Goal: Task Accomplishment & Management: Manage account settings

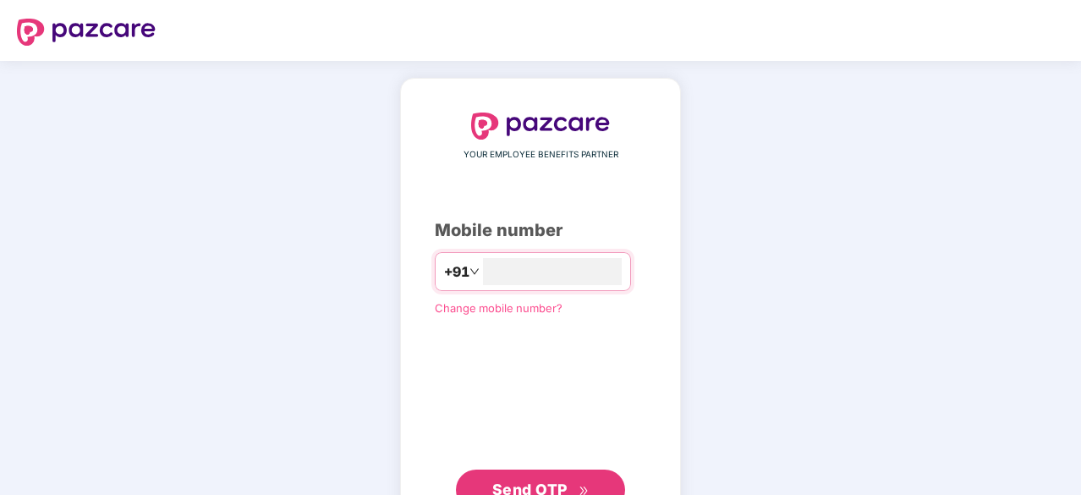
type input "**********"
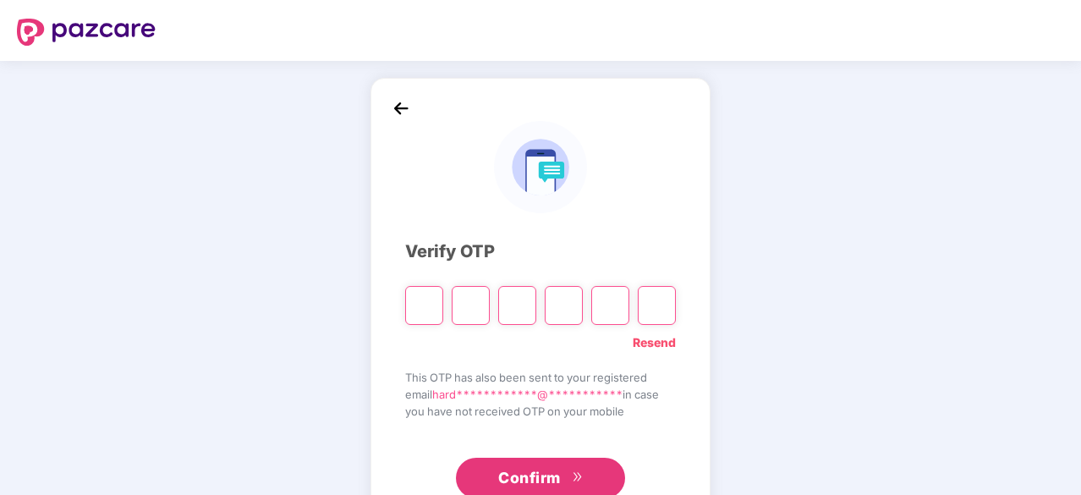
type input "*"
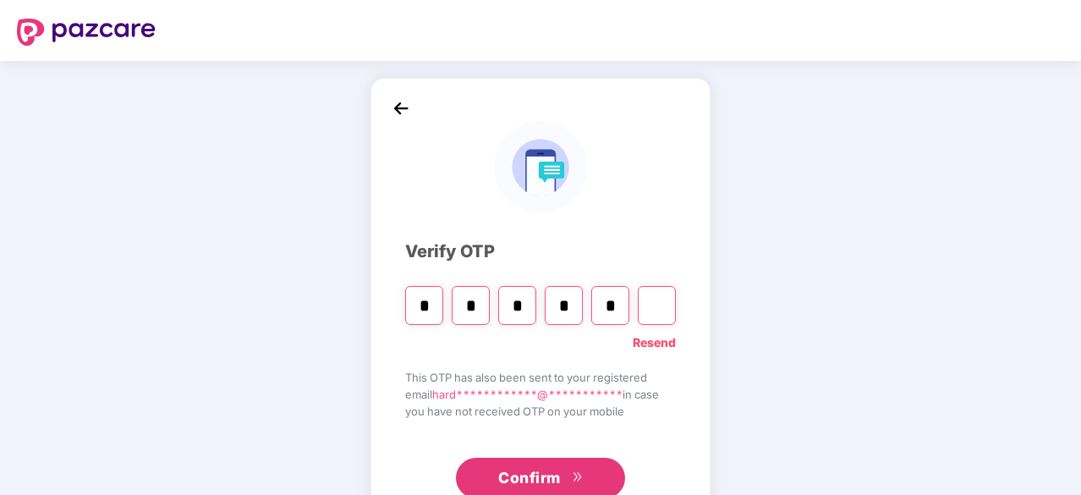
type input "*"
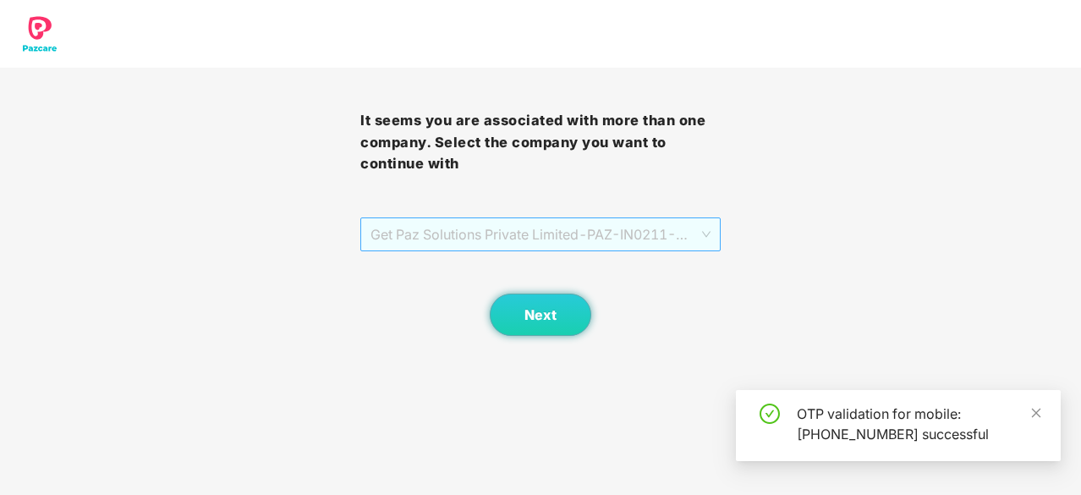
click at [521, 226] on span "Get Paz Solutions Private Limited - PAZ-IN0211 - EMPLOYEE" at bounding box center [540, 234] width 340 height 32
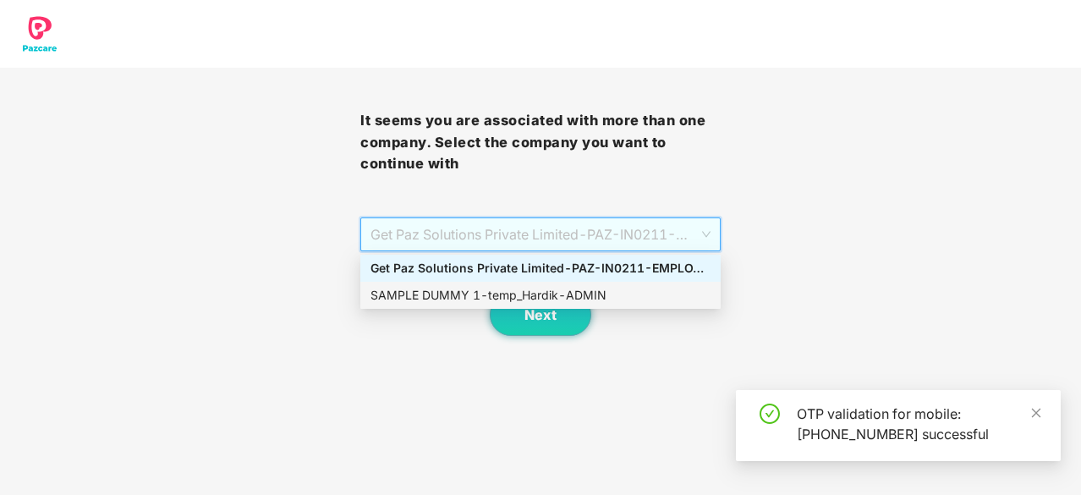
click at [528, 302] on div "SAMPLE DUMMY 1 - temp_Hardik - ADMIN" at bounding box center [540, 295] width 340 height 19
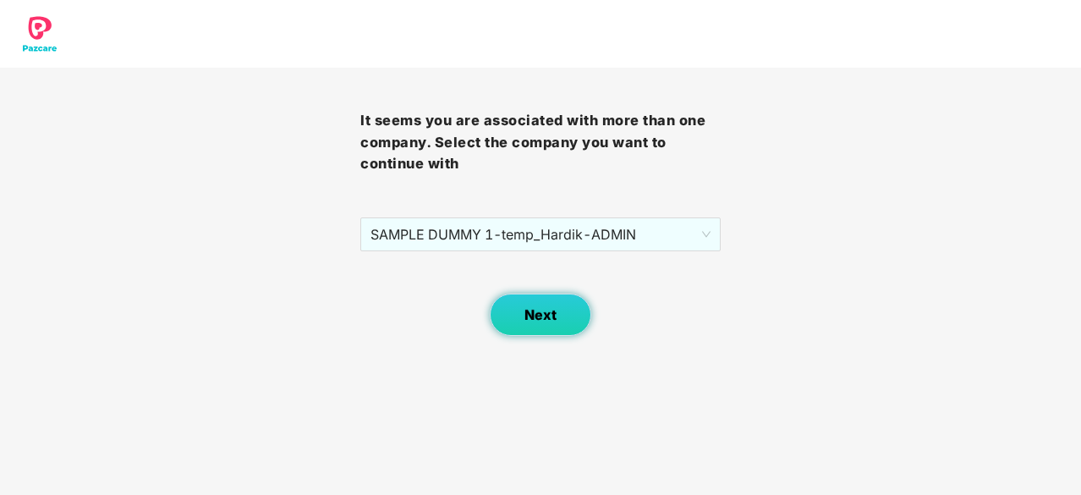
click at [528, 315] on span "Next" at bounding box center [540, 315] width 32 height 16
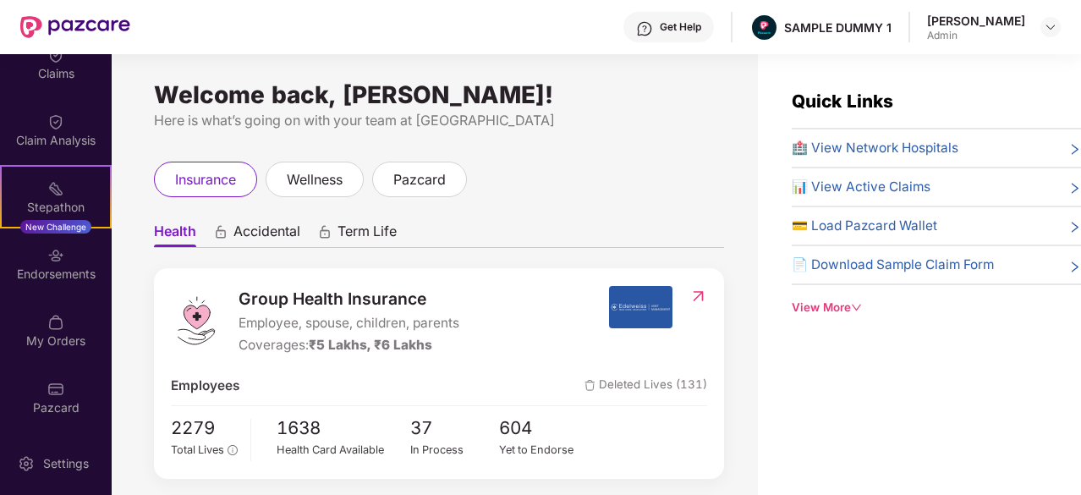
scroll to position [54, 0]
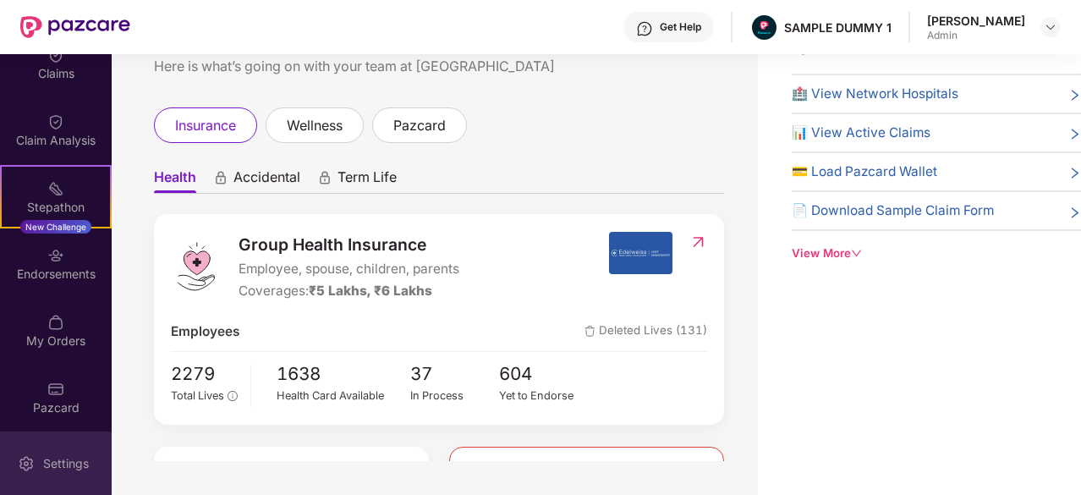
click at [58, 461] on div "Settings" at bounding box center [66, 463] width 56 height 17
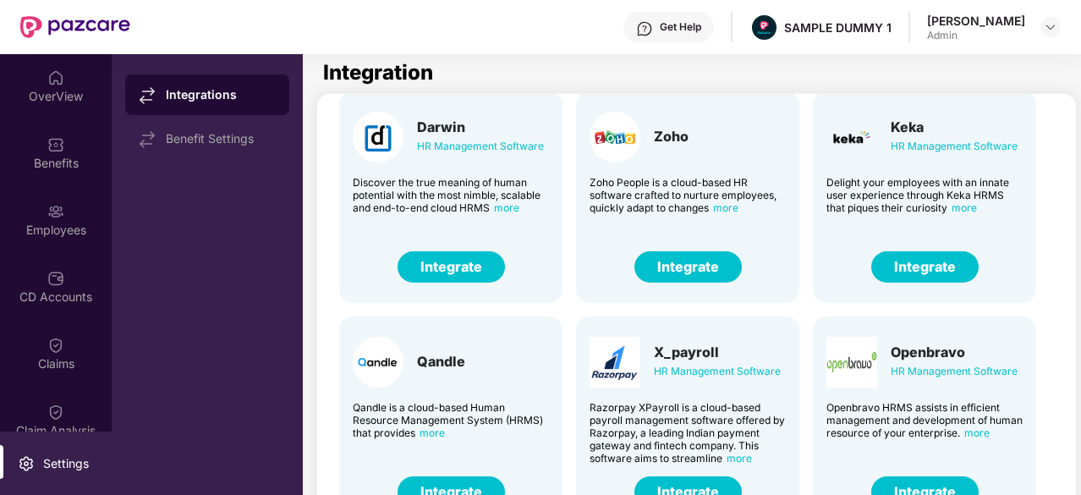
scroll to position [52, 0]
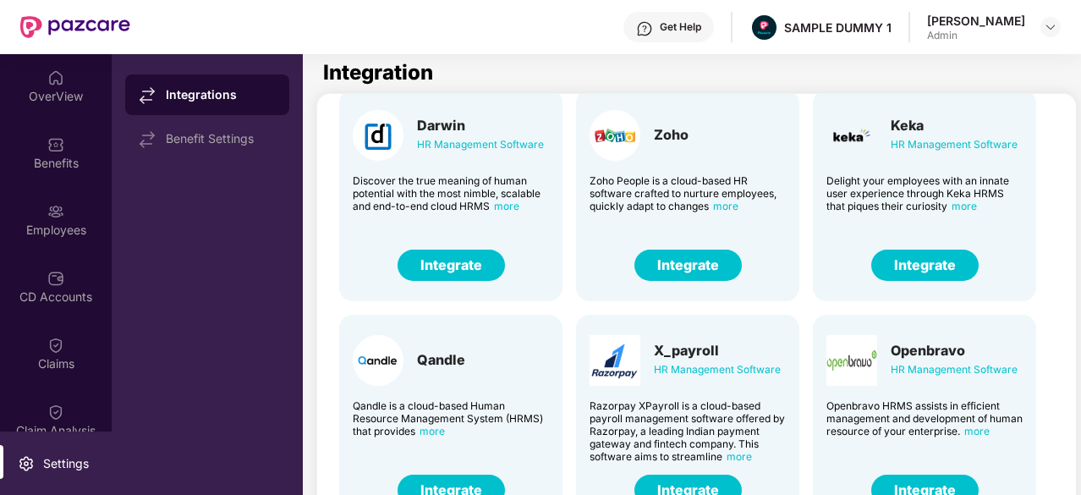
click at [905, 268] on button "Integrate" at bounding box center [924, 264] width 107 height 31
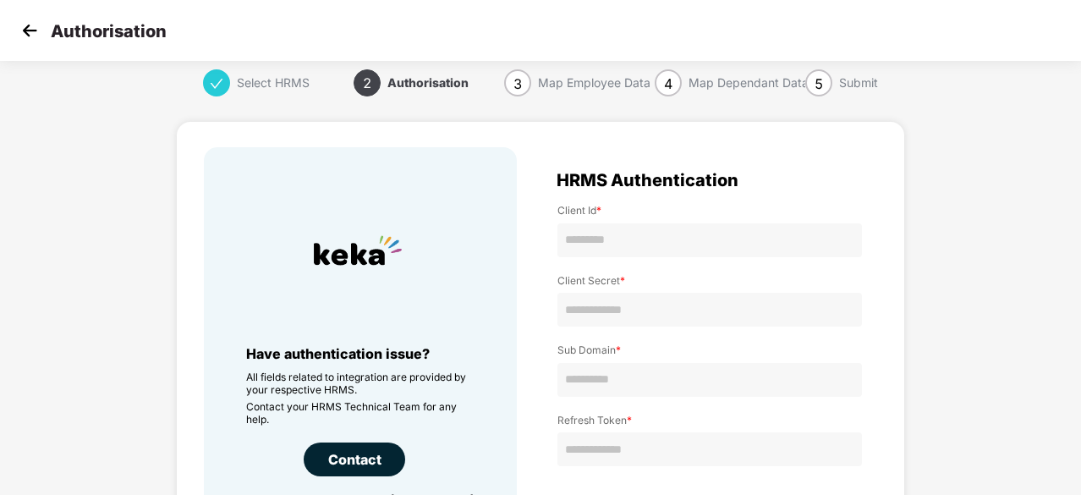
click at [40, 33] on img at bounding box center [29, 30] width 25 height 25
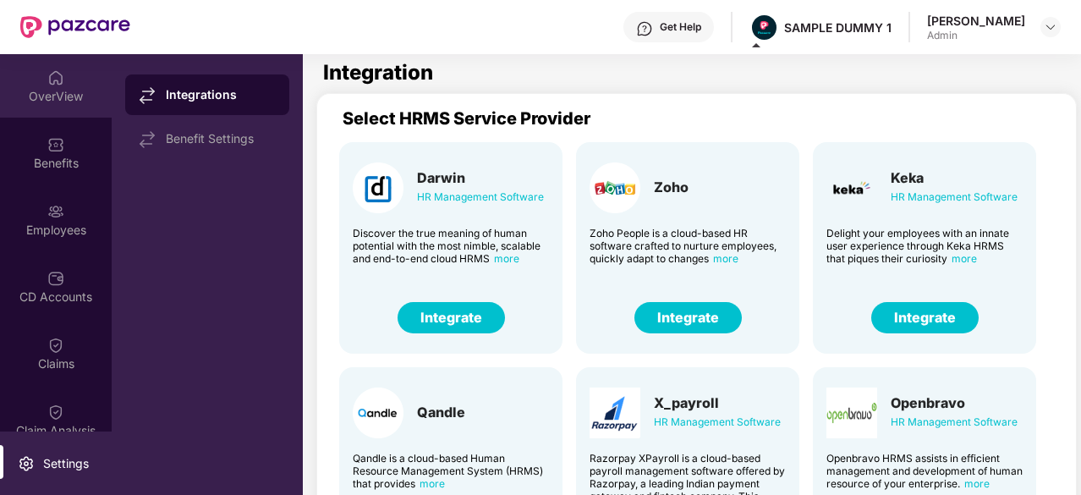
click at [79, 71] on div "OverView" at bounding box center [56, 85] width 112 height 63
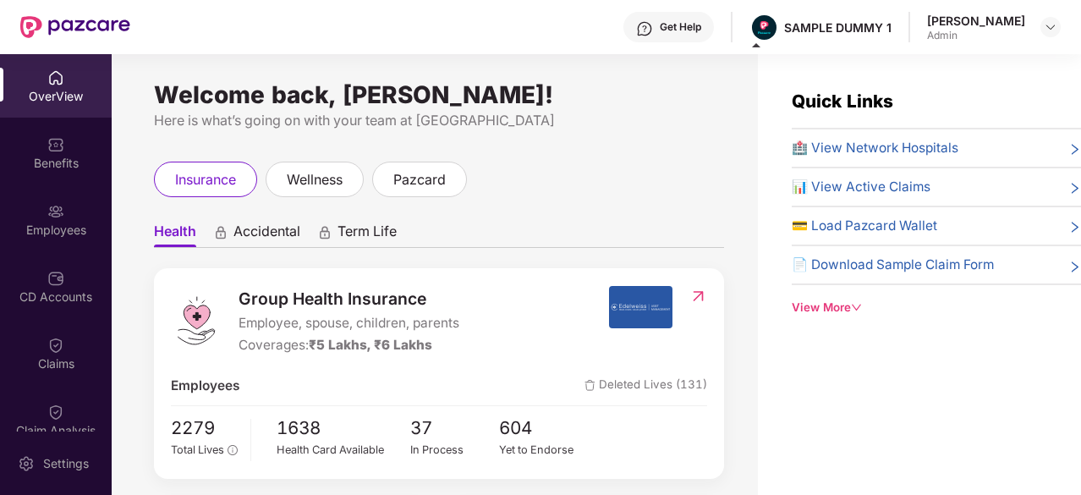
click at [892, 140] on span "🏥 View Network Hospitals" at bounding box center [874, 148] width 167 height 20
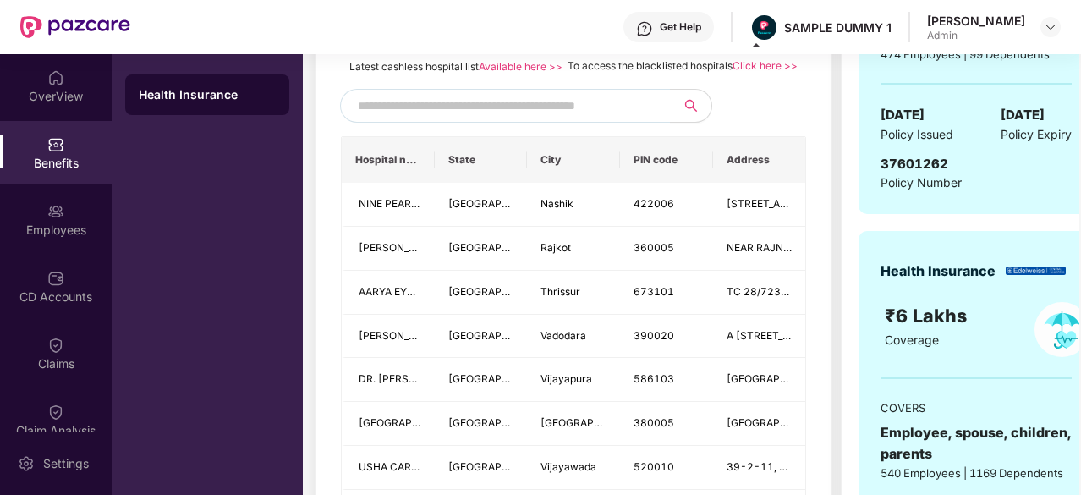
scroll to position [375, 0]
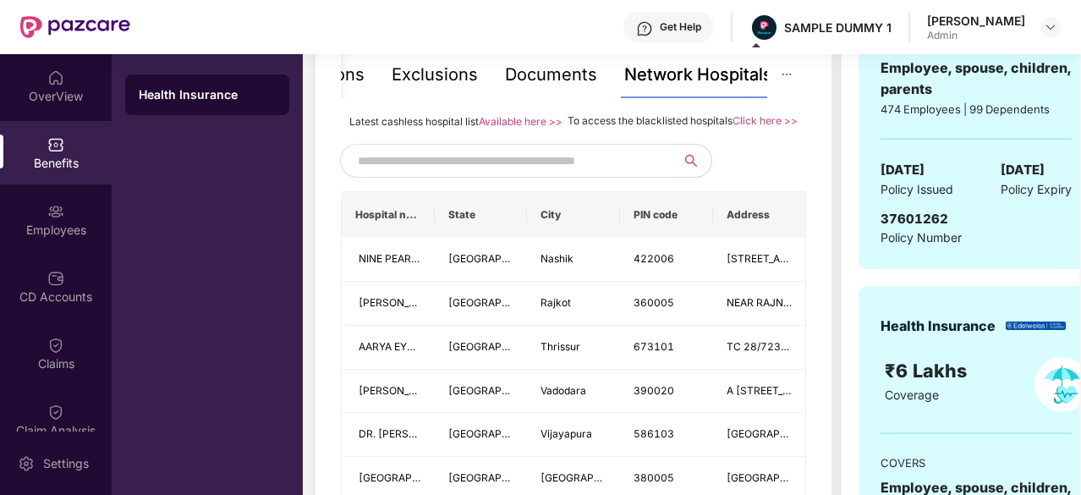
click at [487, 173] on input "text" at bounding box center [502, 160] width 289 height 25
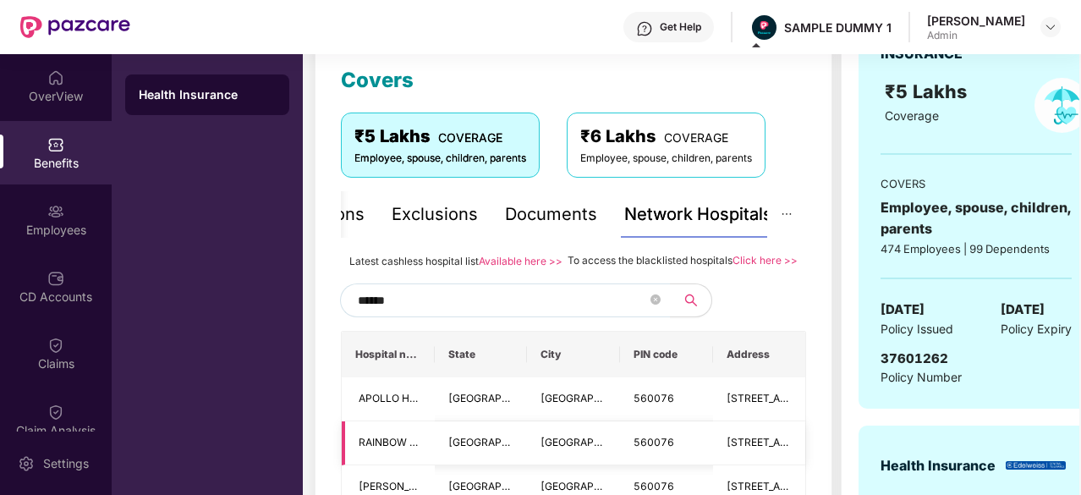
scroll to position [240, 0]
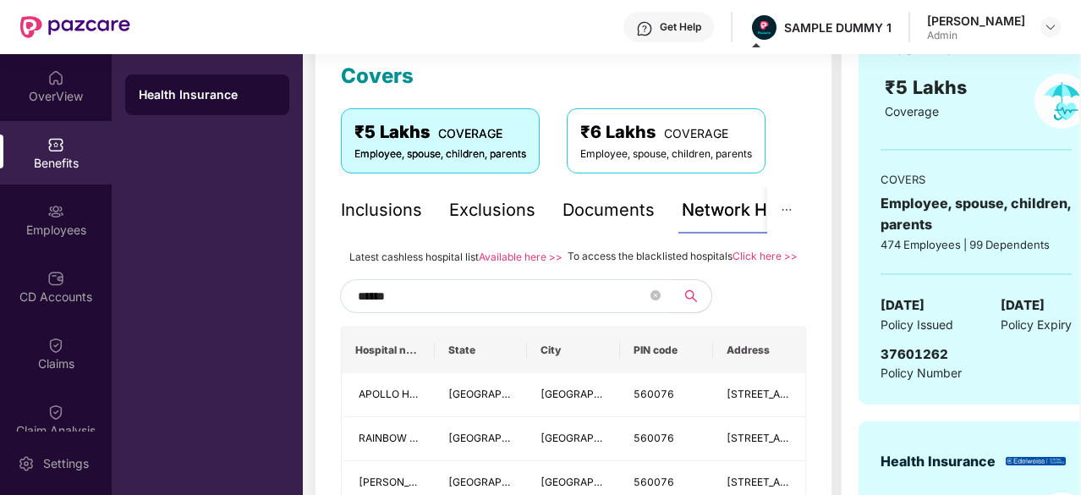
type input "******"
click at [384, 199] on div "Inclusions" at bounding box center [381, 210] width 81 height 26
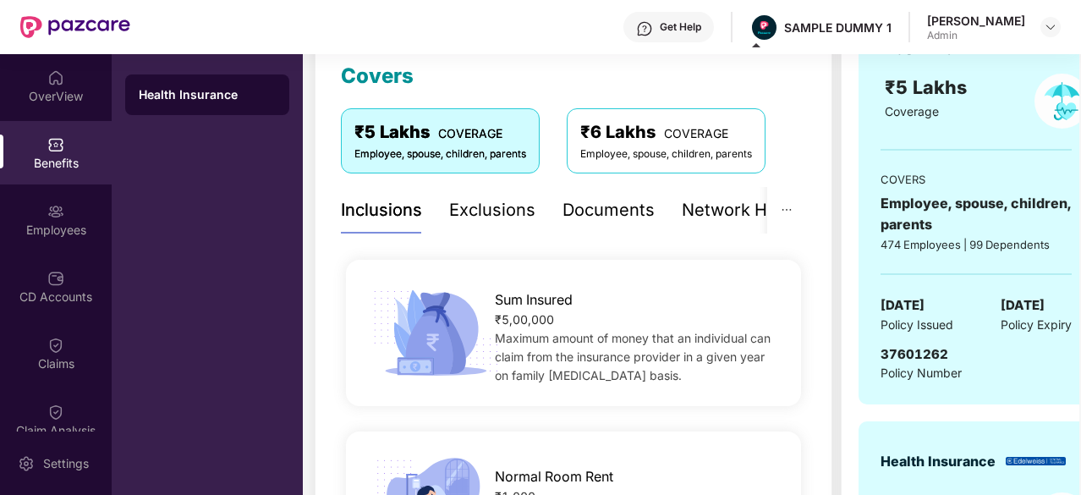
click at [463, 211] on div "Exclusions" at bounding box center [492, 210] width 86 height 26
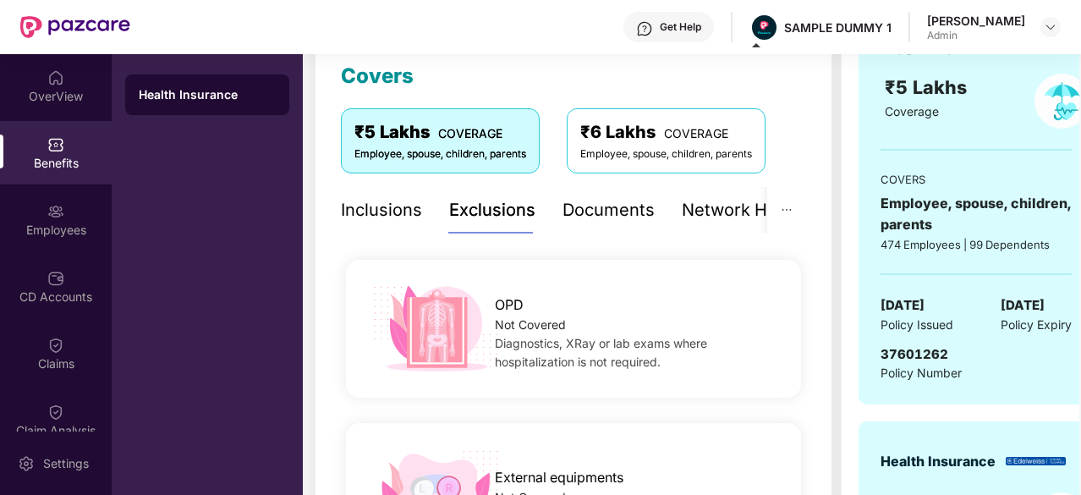
click at [408, 209] on div "Inclusions" at bounding box center [381, 210] width 81 height 26
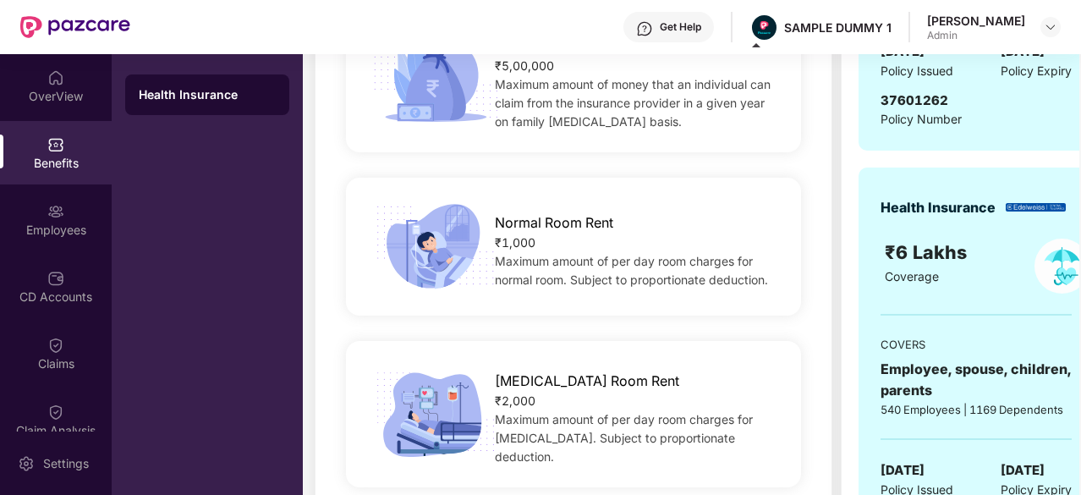
scroll to position [0, 0]
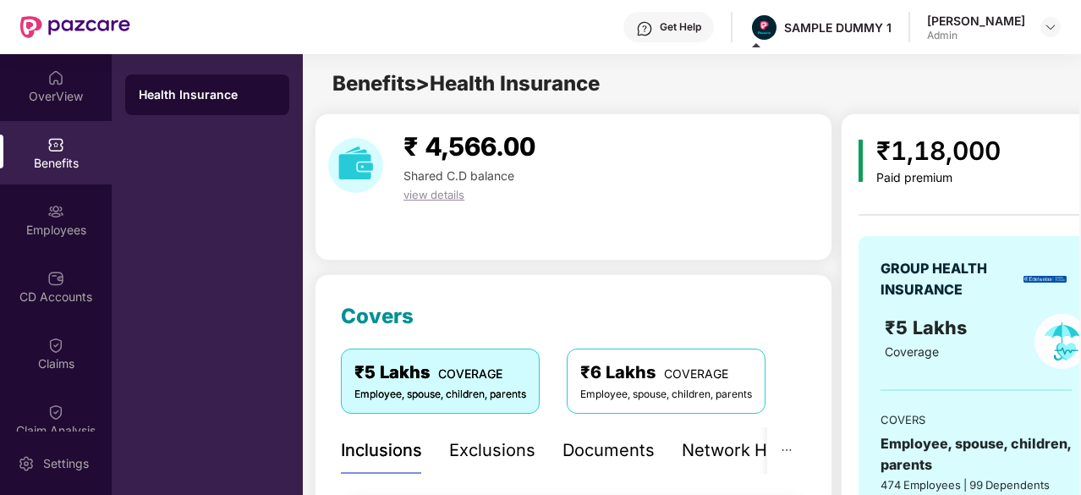
click at [595, 455] on div "Documents" at bounding box center [608, 450] width 92 height 26
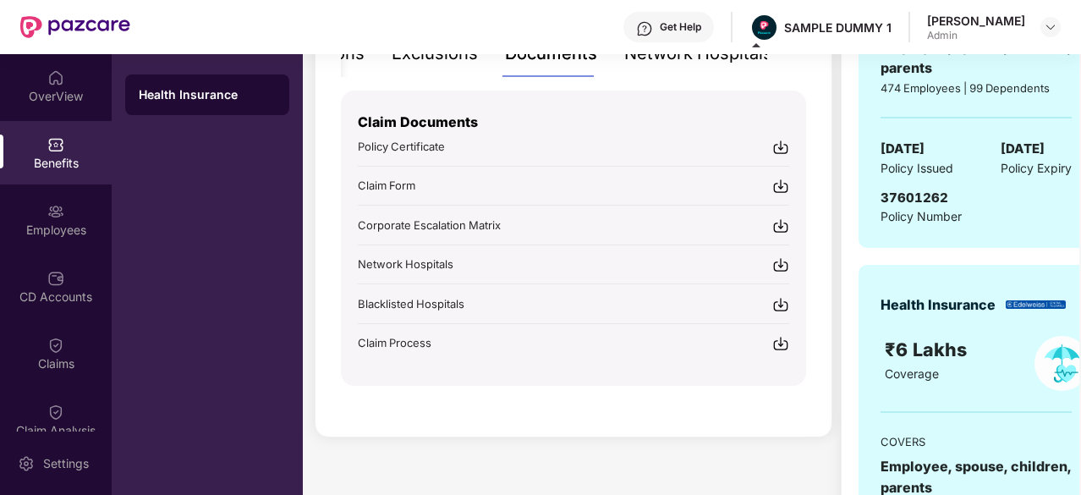
scroll to position [411, 0]
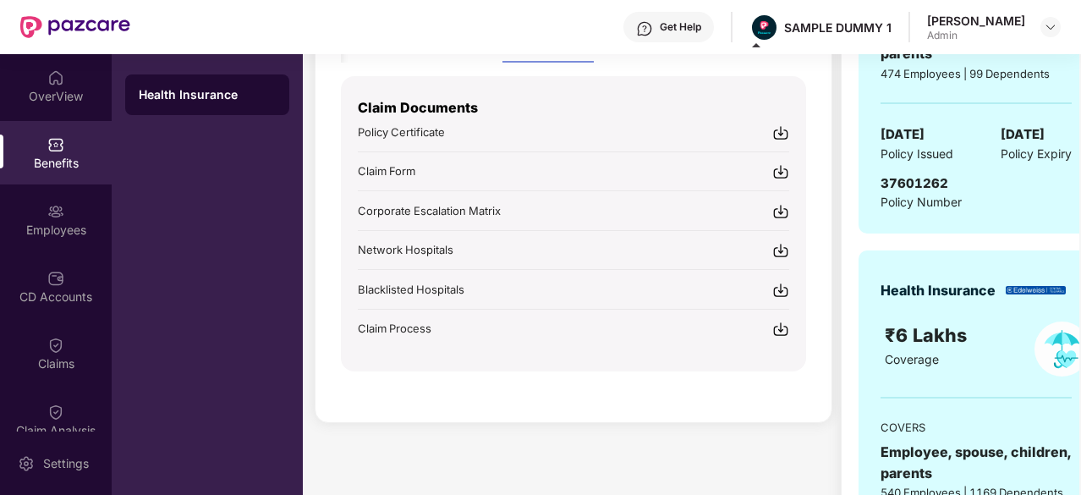
click at [785, 326] on img at bounding box center [780, 328] width 17 height 17
click at [57, 155] on div "Benefits" at bounding box center [56, 163] width 112 height 17
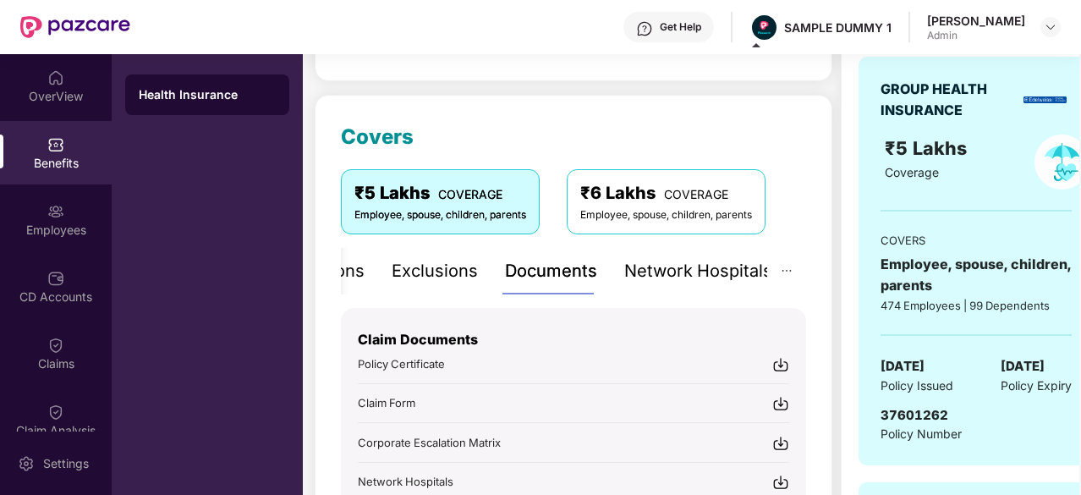
scroll to position [0, 0]
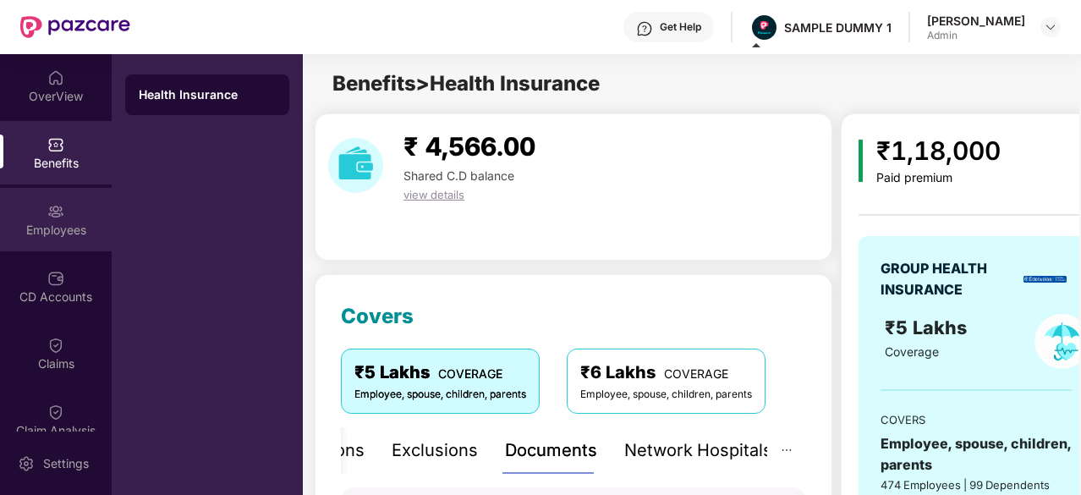
click at [54, 227] on div "Employees" at bounding box center [56, 230] width 112 height 17
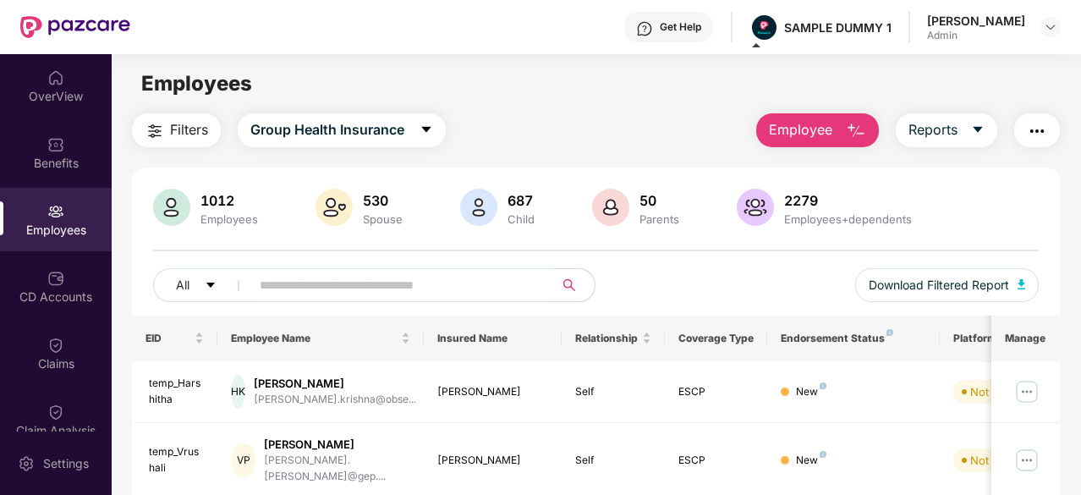
click at [828, 131] on span "Employee" at bounding box center [800, 129] width 63 height 21
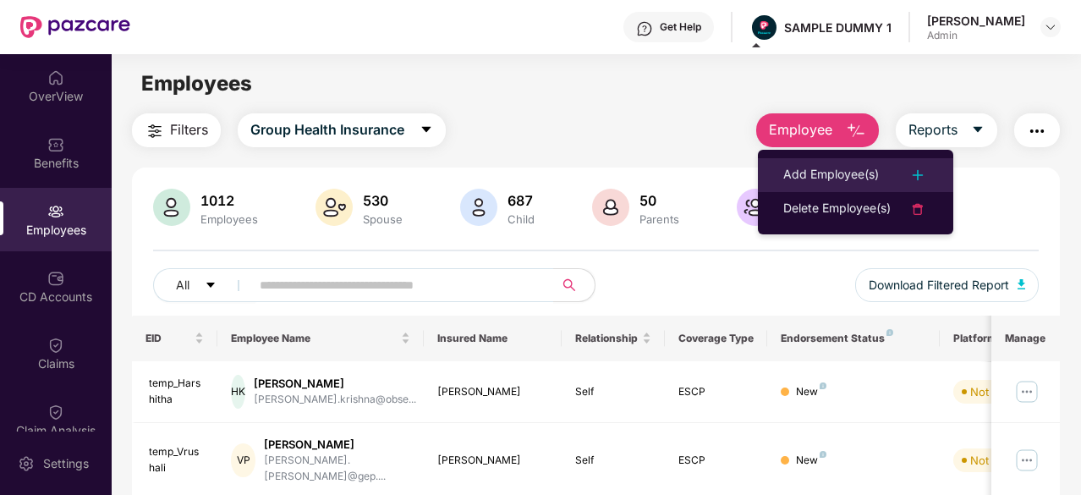
click at [841, 172] on div "Add Employee(s)" at bounding box center [831, 175] width 96 height 20
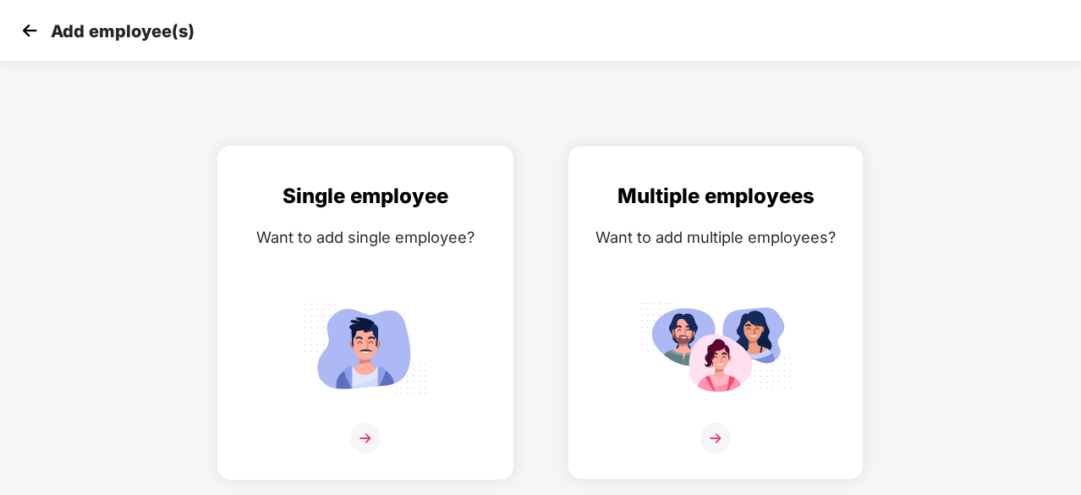
click at [308, 293] on div "Single employee Want to add single employee?" at bounding box center [365, 327] width 260 height 294
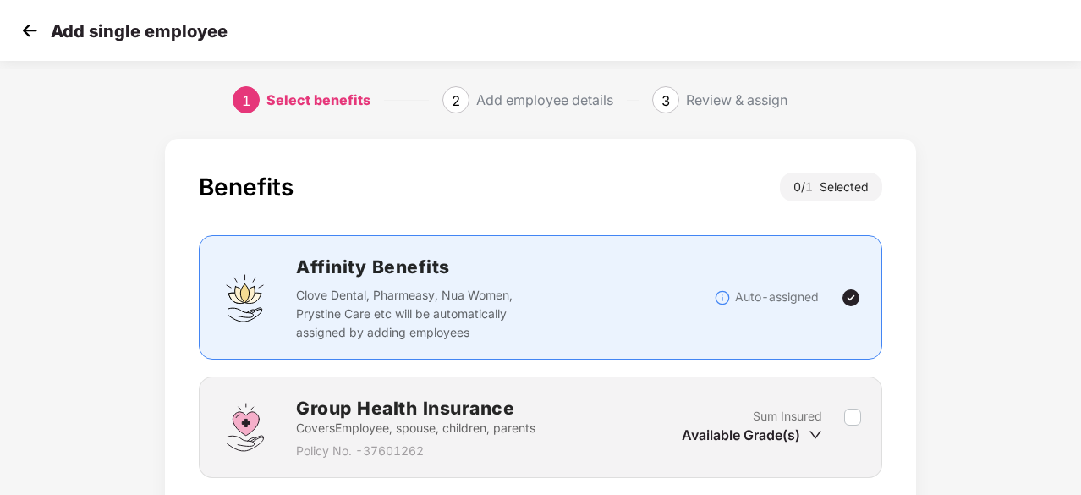
scroll to position [129, 0]
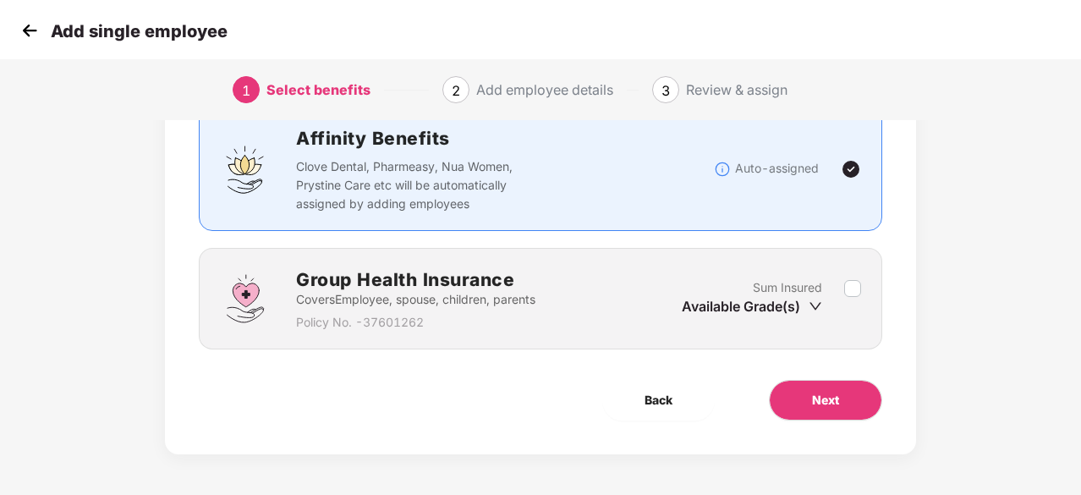
click at [22, 25] on img at bounding box center [29, 30] width 25 height 25
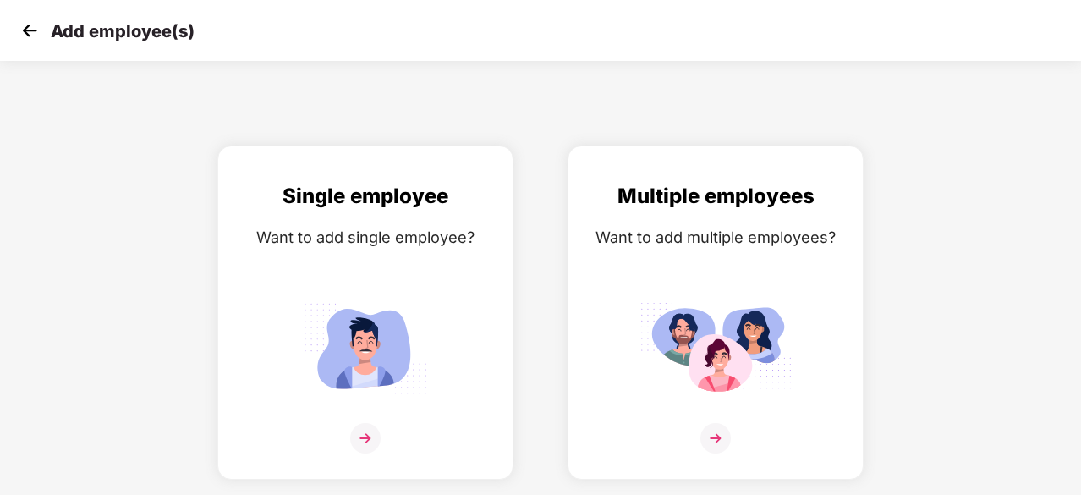
click at [27, 26] on img at bounding box center [29, 30] width 25 height 25
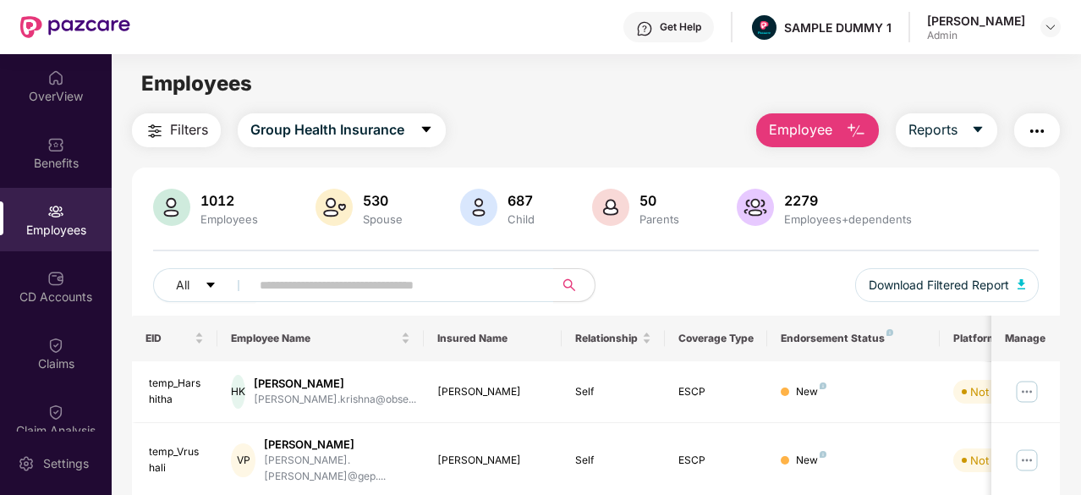
click at [778, 129] on span "Employee" at bounding box center [800, 129] width 63 height 21
click at [935, 107] on main "Employees Filters Group Health Insurance Employee Reports 1012 Employees 530 Sp…" at bounding box center [596, 301] width 968 height 495
click at [813, 133] on span "Employee" at bounding box center [800, 129] width 63 height 21
click at [736, 89] on div "Employees" at bounding box center [596, 84] width 968 height 32
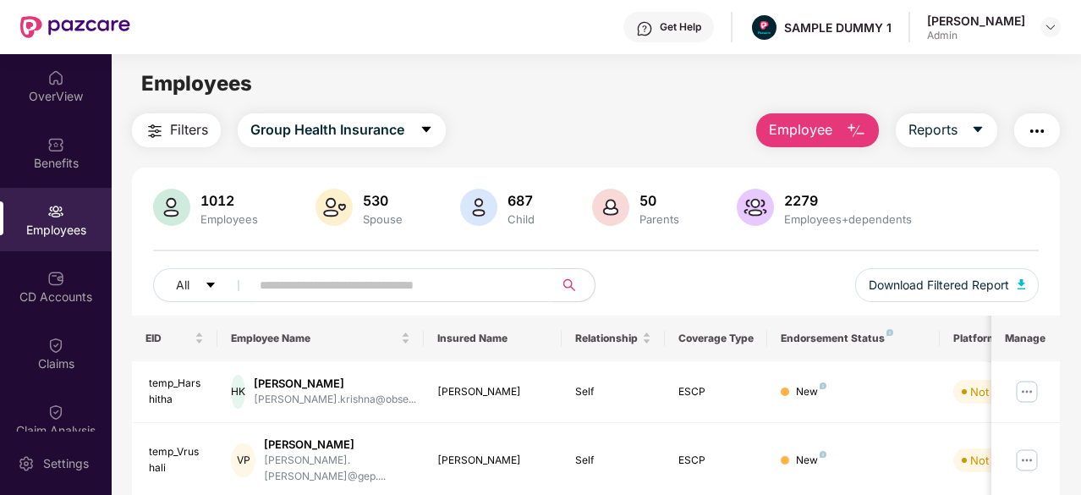
click at [815, 133] on span "Employee" at bounding box center [800, 129] width 63 height 21
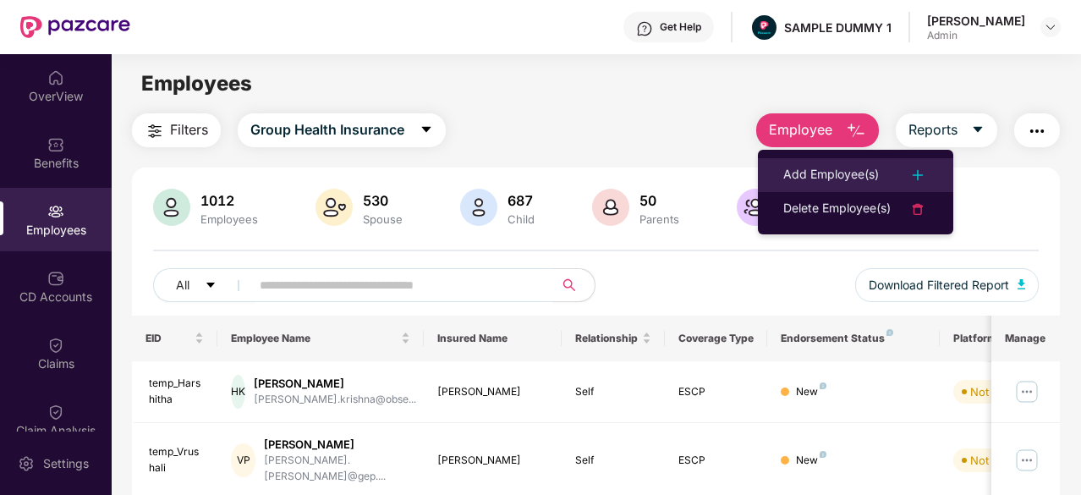
click at [814, 167] on div "Add Employee(s)" at bounding box center [831, 175] width 96 height 20
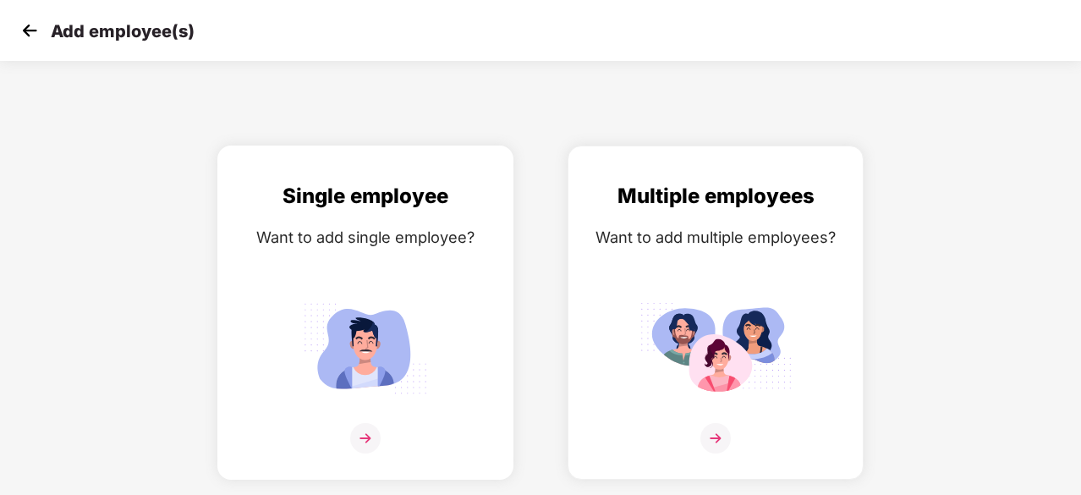
click at [362, 234] on div "Want to add single employee?" at bounding box center [365, 237] width 260 height 25
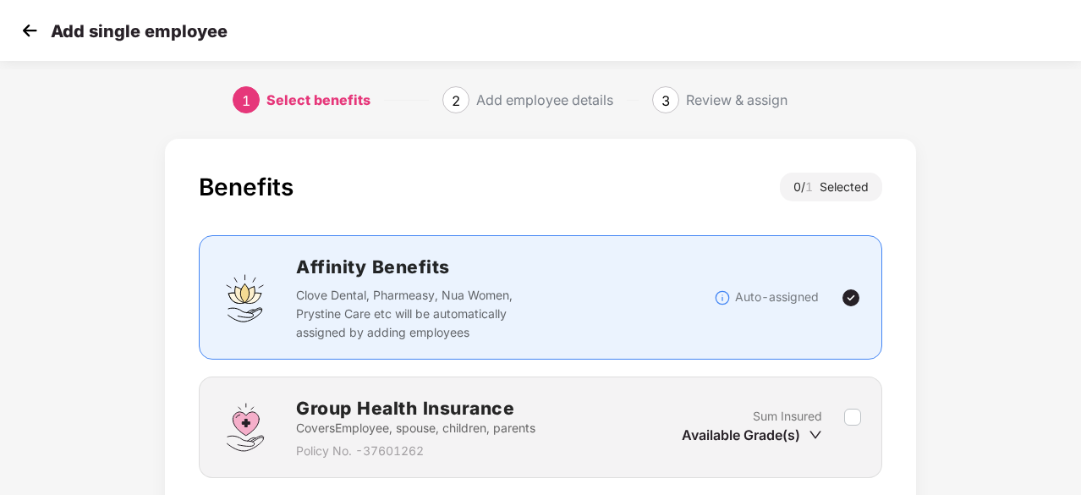
scroll to position [129, 0]
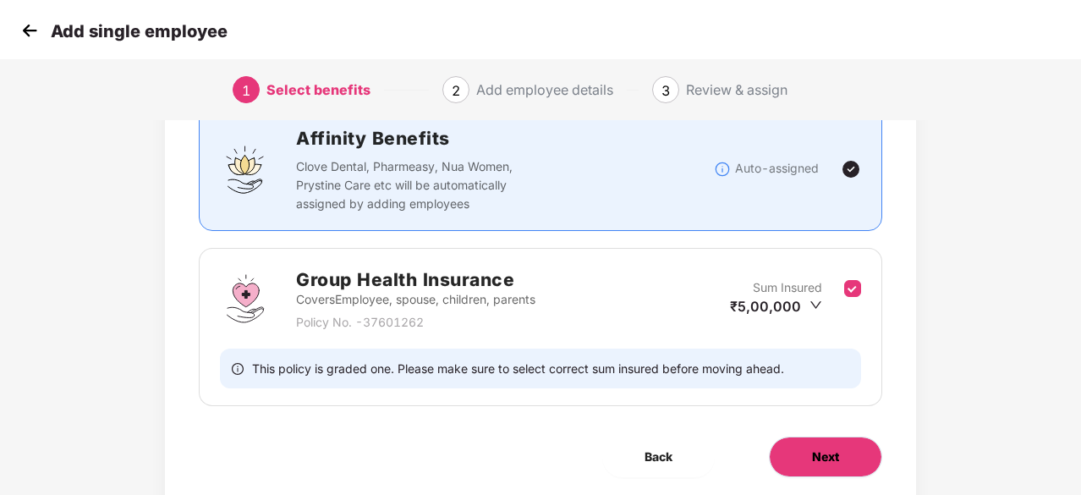
click at [826, 461] on span "Next" at bounding box center [825, 456] width 27 height 19
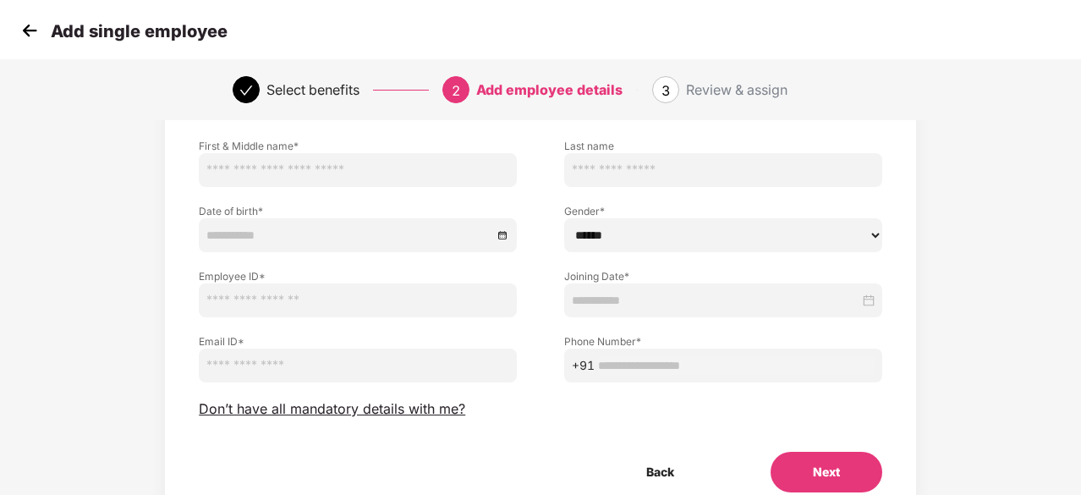
scroll to position [131, 0]
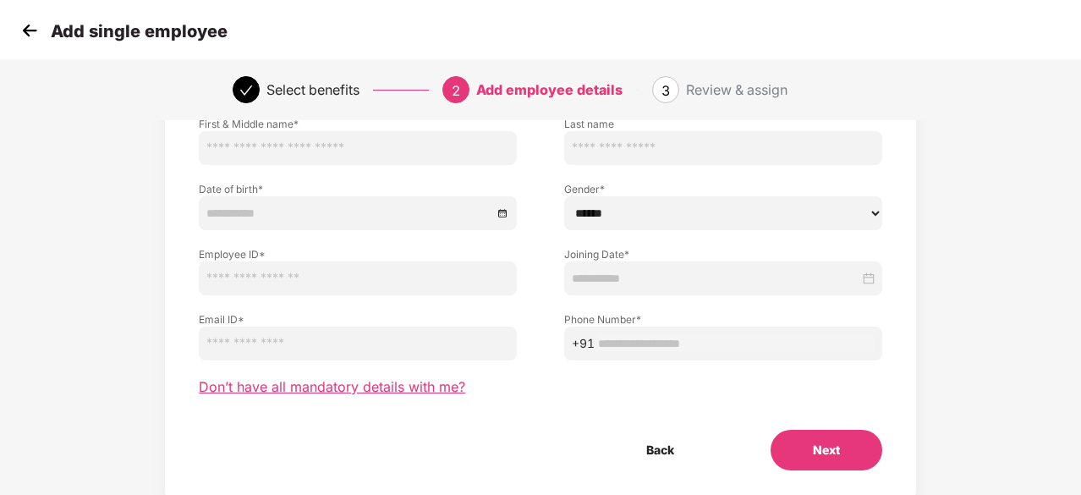
click at [428, 386] on span "Don’t have all mandatory details with me?" at bounding box center [332, 387] width 266 height 18
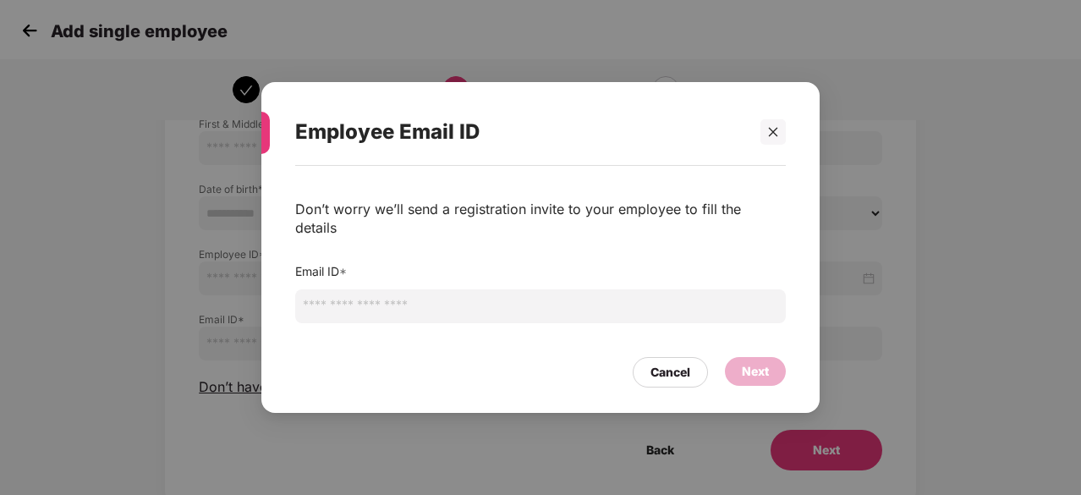
click at [466, 298] on input "email" at bounding box center [540, 306] width 490 height 34
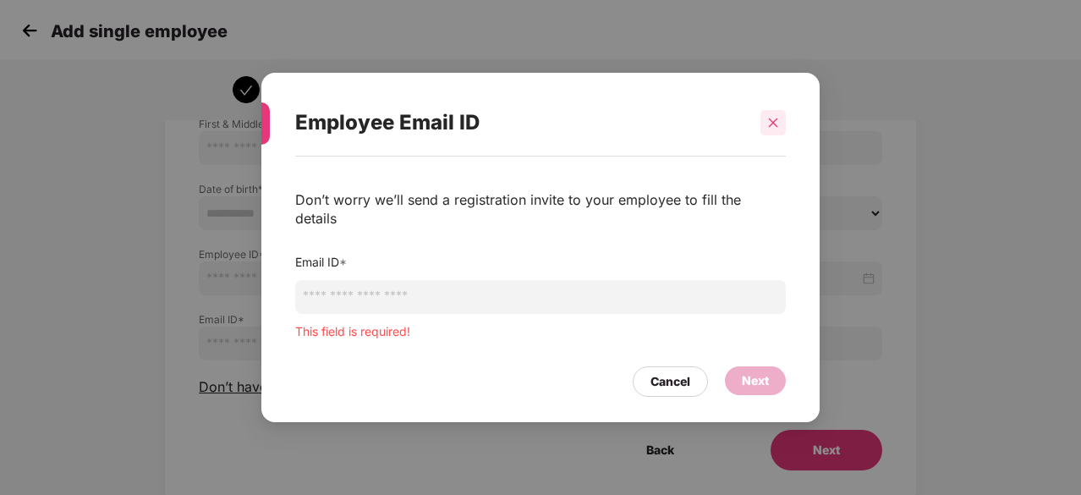
click at [765, 150] on div "Employee Email ID" at bounding box center [540, 123] width 490 height 66
click at [769, 127] on icon "close" at bounding box center [773, 122] width 9 height 9
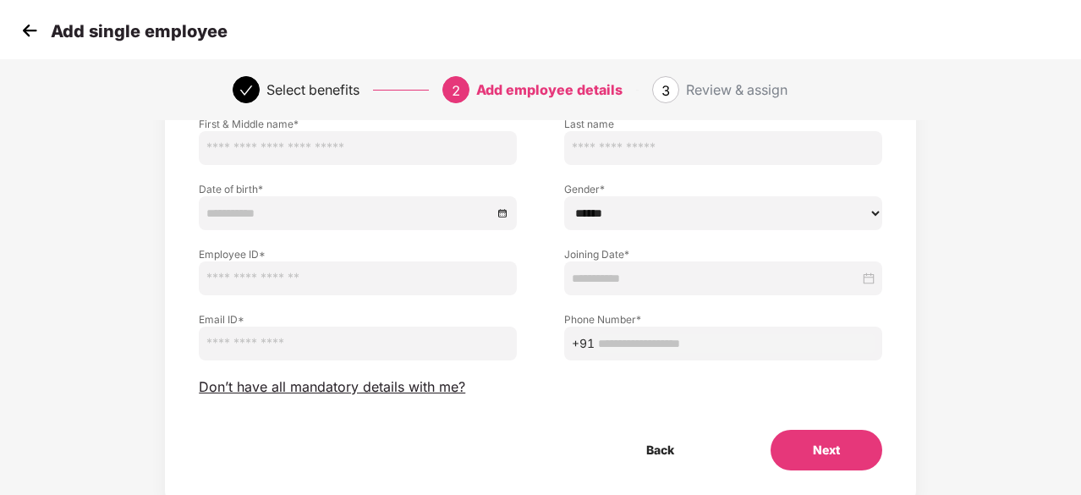
click at [31, 28] on img at bounding box center [29, 30] width 25 height 25
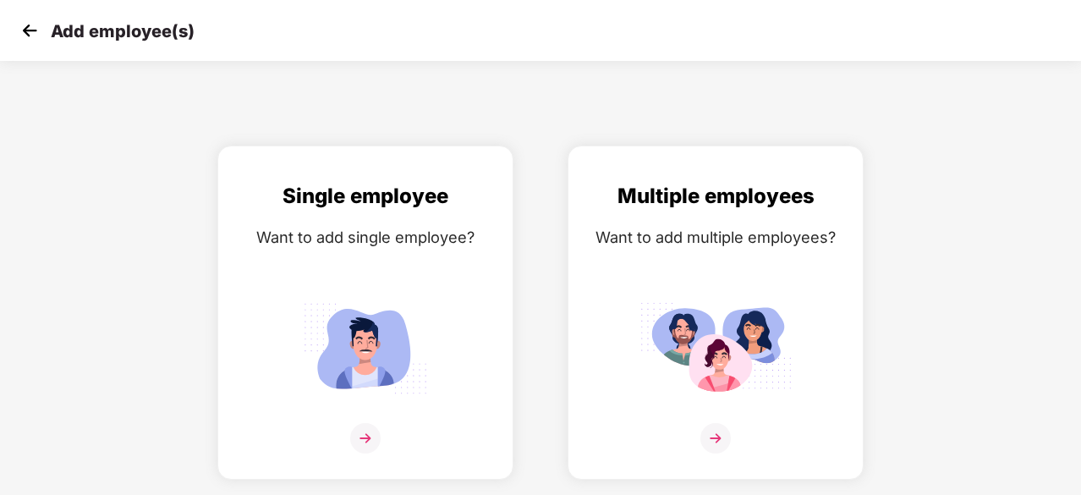
click at [23, 35] on img at bounding box center [29, 30] width 25 height 25
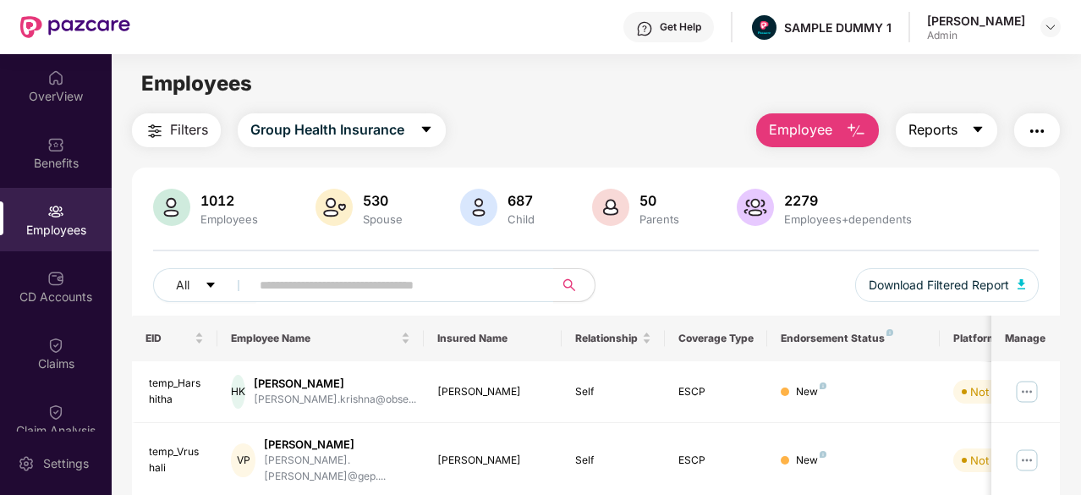
click at [915, 127] on span "Reports" at bounding box center [932, 129] width 49 height 21
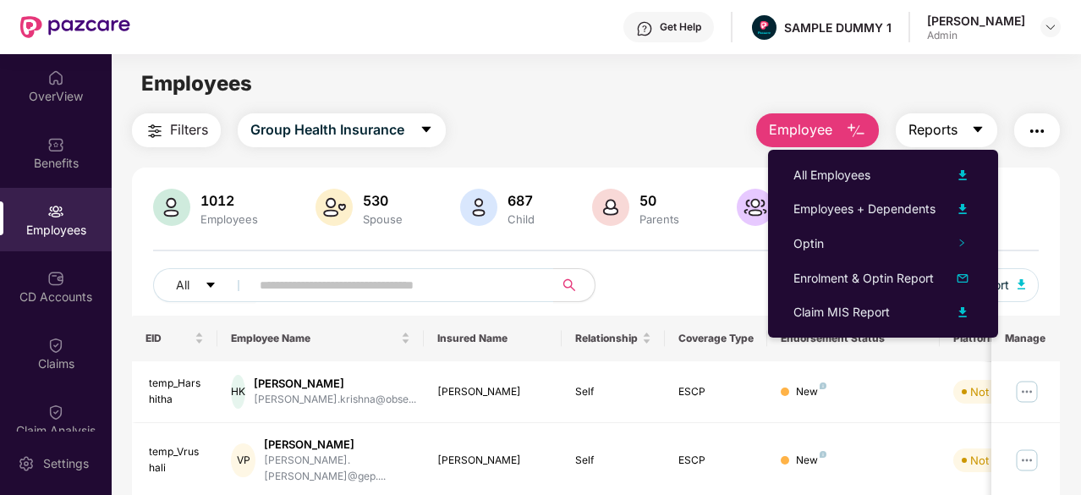
click at [935, 128] on span "Reports" at bounding box center [932, 129] width 49 height 21
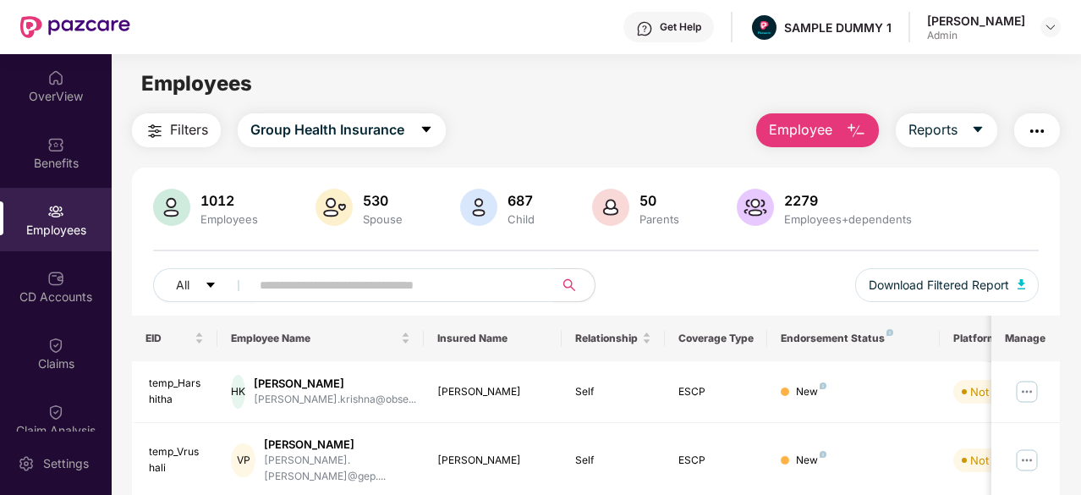
click at [778, 133] on span "Employee" at bounding box center [800, 129] width 63 height 21
click at [954, 137] on span "Reports" at bounding box center [932, 129] width 49 height 21
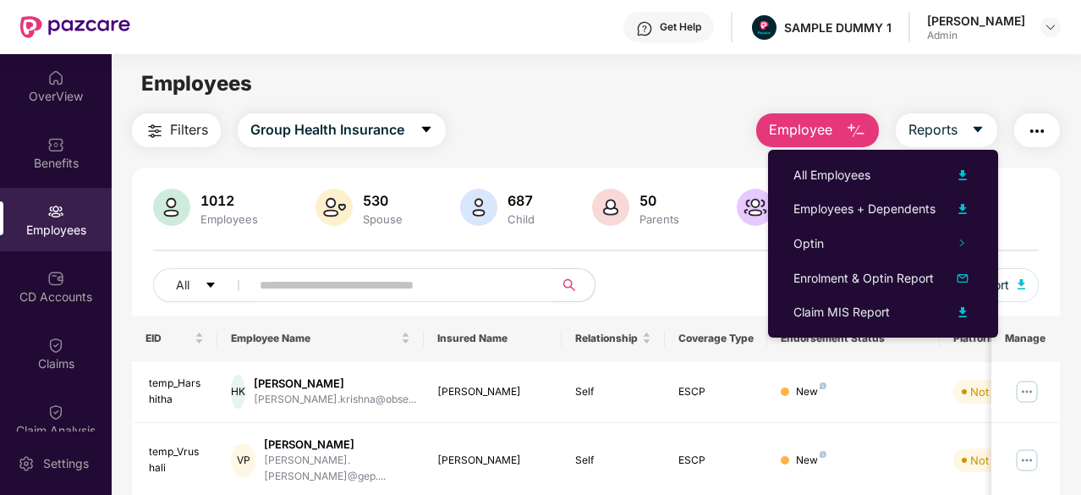
click at [840, 121] on button "Employee" at bounding box center [817, 130] width 123 height 34
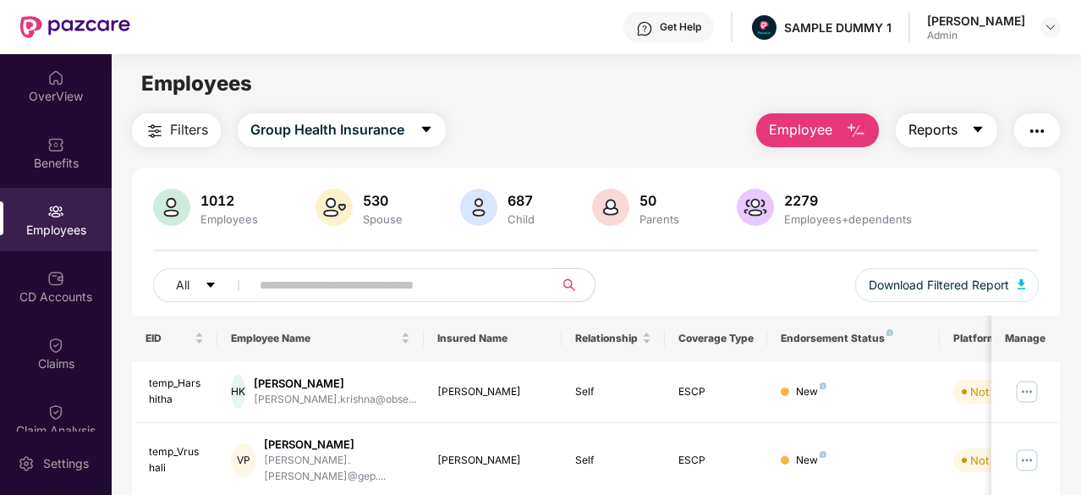
click at [906, 128] on button "Reports" at bounding box center [945, 130] width 101 height 34
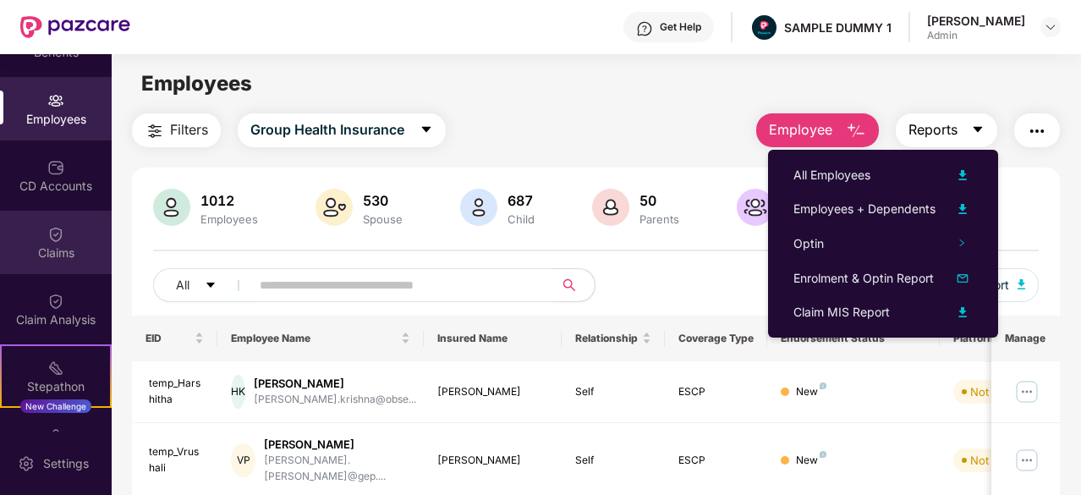
scroll to position [113, 0]
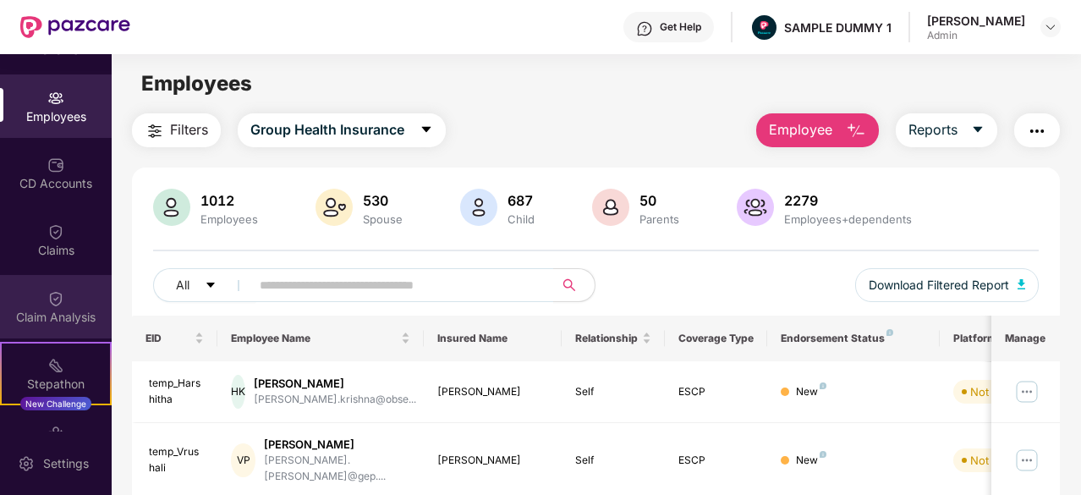
click at [51, 322] on div "Claim Analysis" at bounding box center [56, 317] width 112 height 17
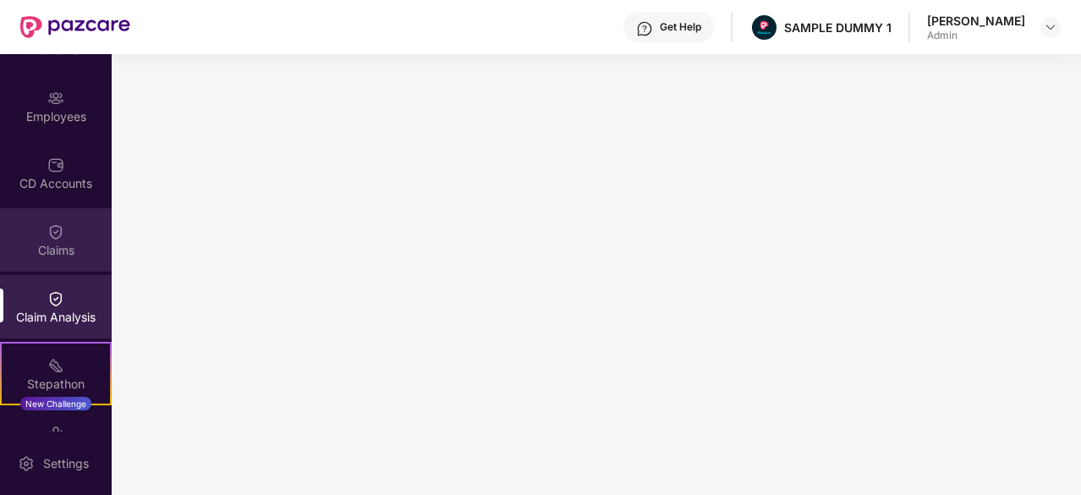
click at [42, 221] on div "Claims" at bounding box center [56, 239] width 112 height 63
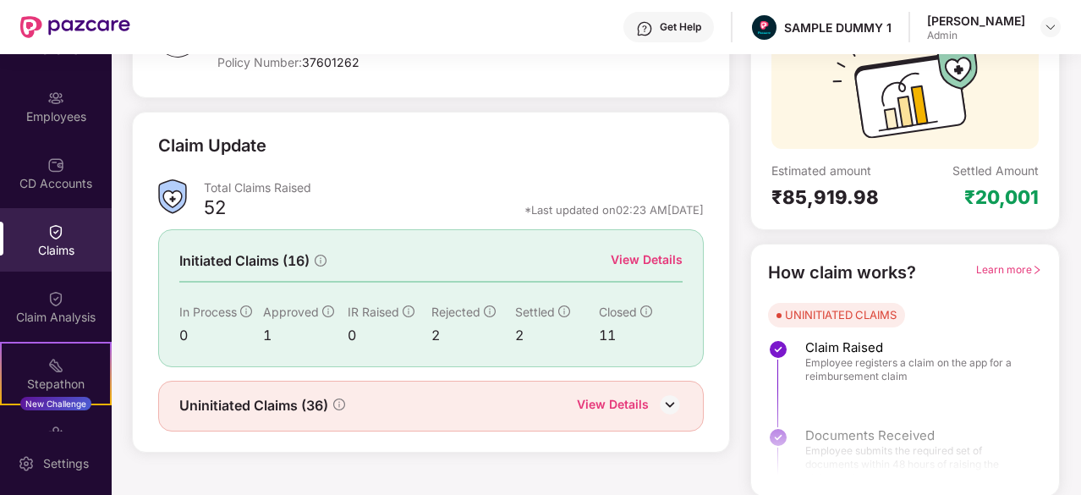
scroll to position [166, 0]
click at [627, 258] on div "View Details" at bounding box center [646, 259] width 72 height 19
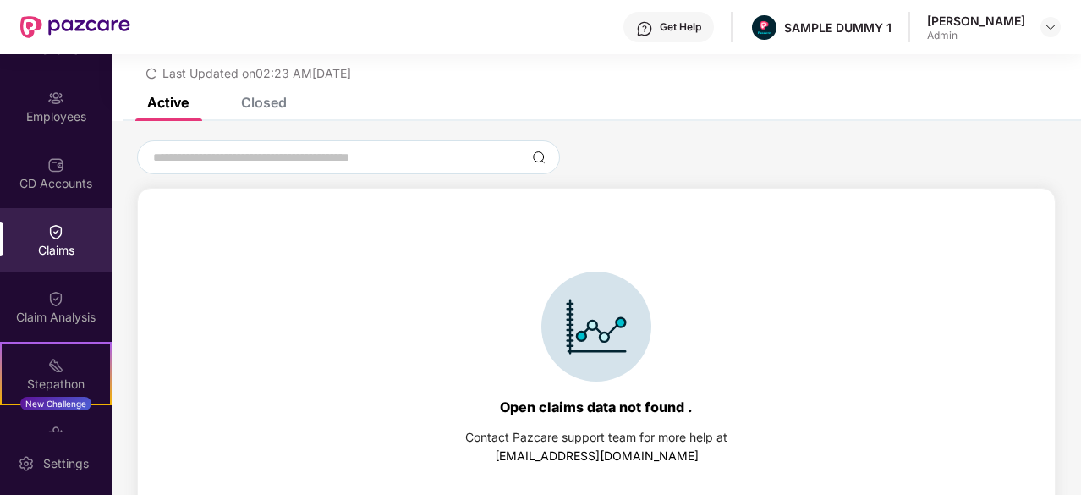
scroll to position [73, 0]
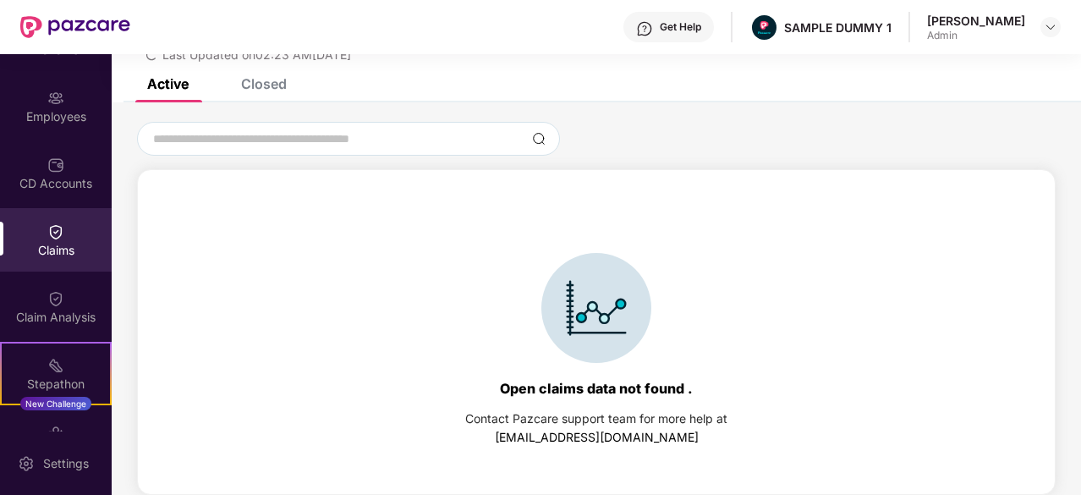
click at [264, 77] on div "List of Initiated Claims Last Updated on 02:23 AM[DATE]" at bounding box center [596, 29] width 969 height 97
click at [264, 83] on div "Closed" at bounding box center [264, 83] width 46 height 17
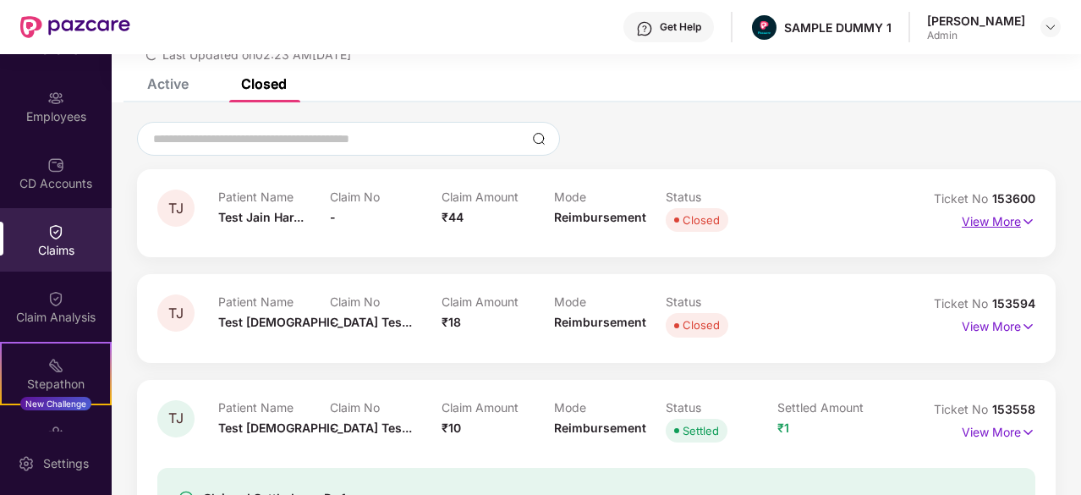
click at [981, 226] on p "View More" at bounding box center [998, 219] width 74 height 23
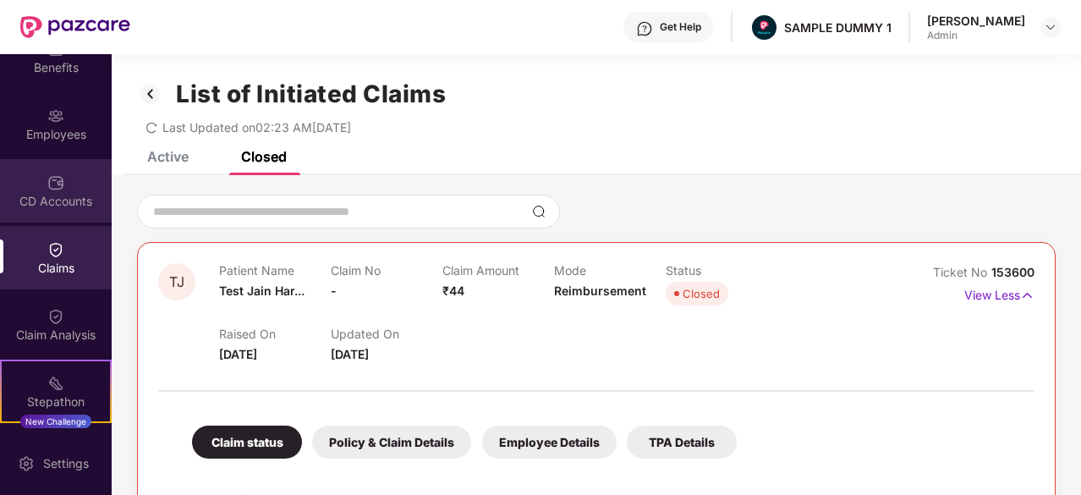
scroll to position [98, 0]
click at [47, 172] on img at bounding box center [55, 180] width 17 height 17
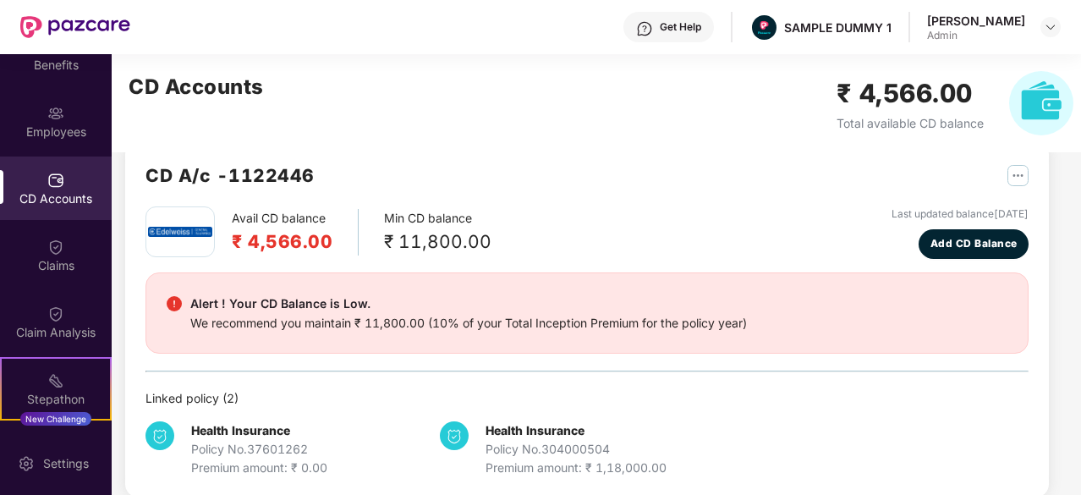
scroll to position [52, 0]
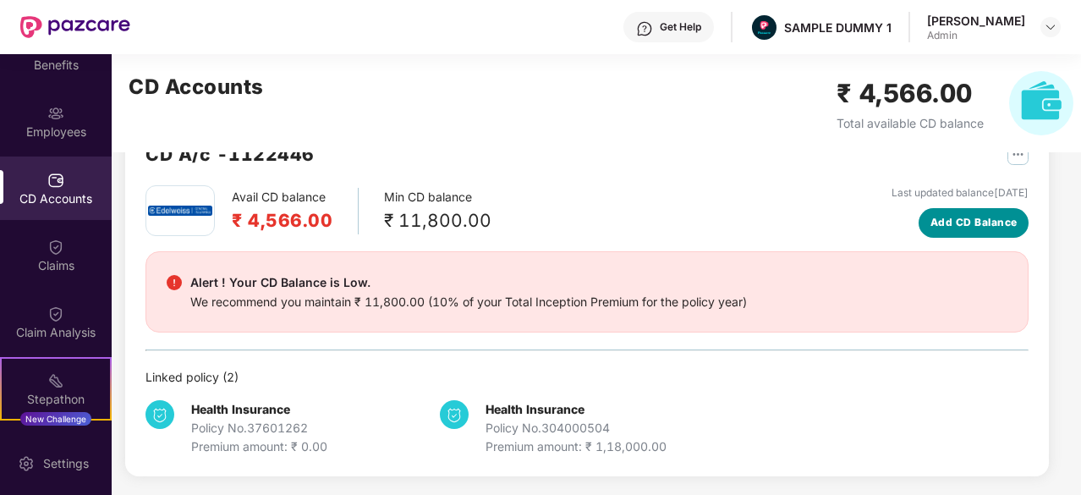
click at [947, 231] on button "Add CD Balance" at bounding box center [973, 223] width 110 height 30
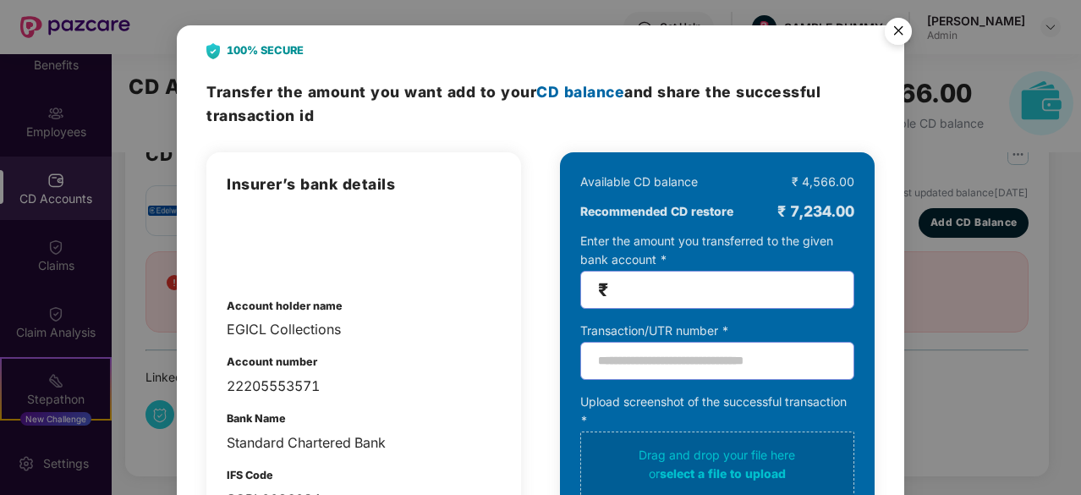
click at [899, 40] on img "Close" at bounding box center [897, 33] width 47 height 47
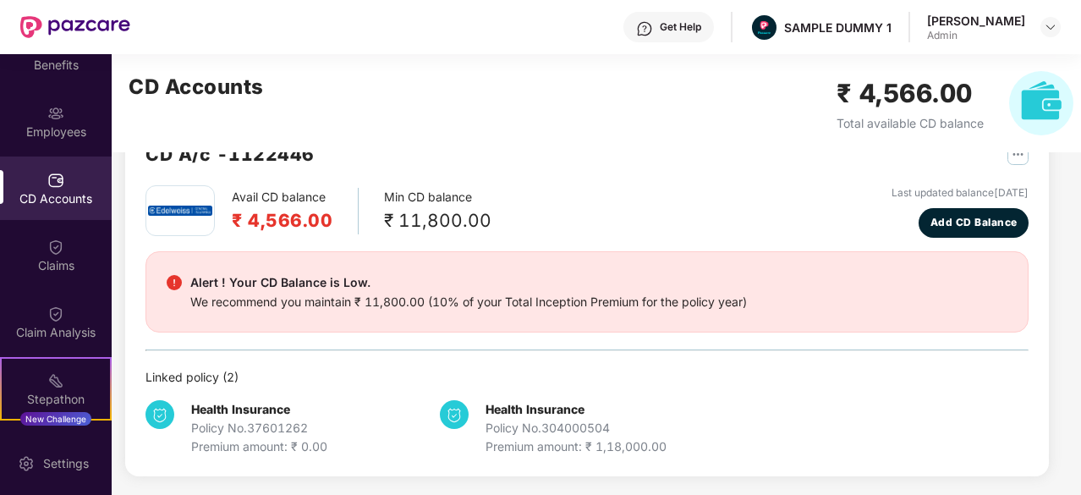
click at [731, 224] on div "Avail CD balance ₹ 4,566.00 Min CD balance ₹ 11,800.00 Last updated balance [DA…" at bounding box center [586, 211] width 883 height 52
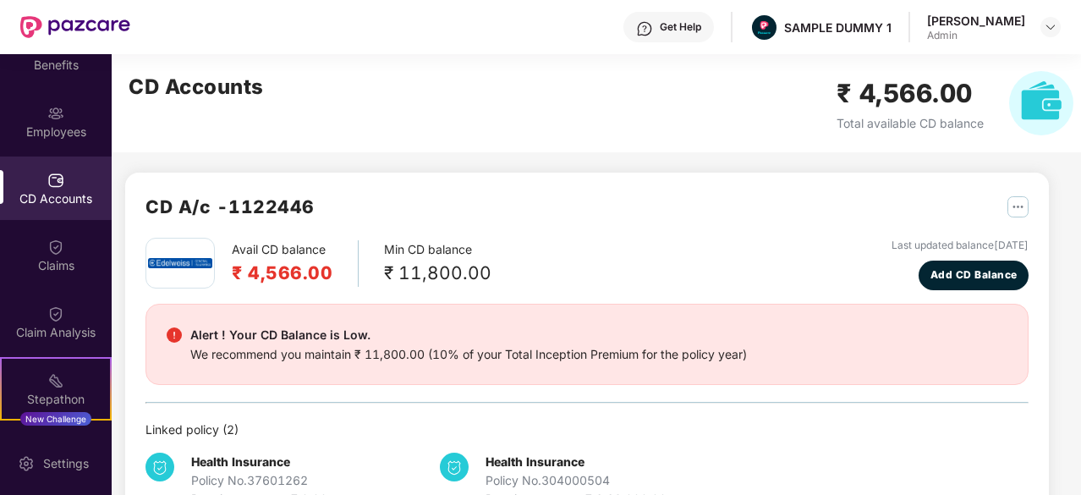
scroll to position [0, 0]
click at [71, 263] on div "Claims" at bounding box center [56, 265] width 112 height 17
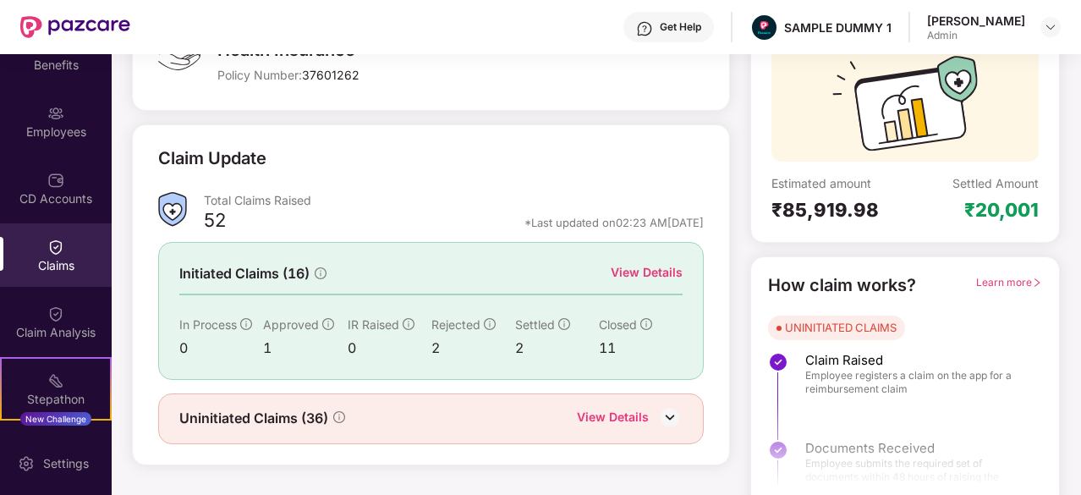
scroll to position [166, 0]
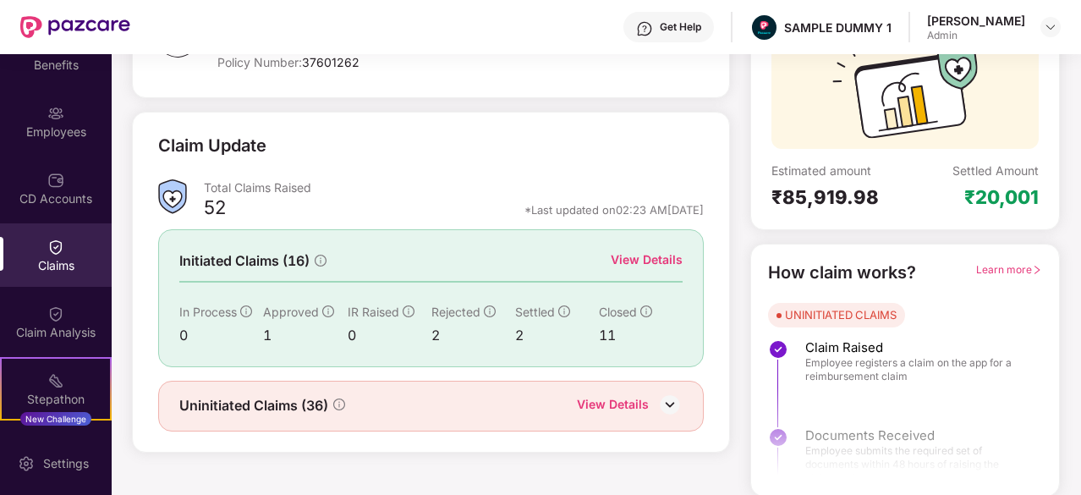
click at [649, 257] on div "View Details" at bounding box center [646, 259] width 72 height 19
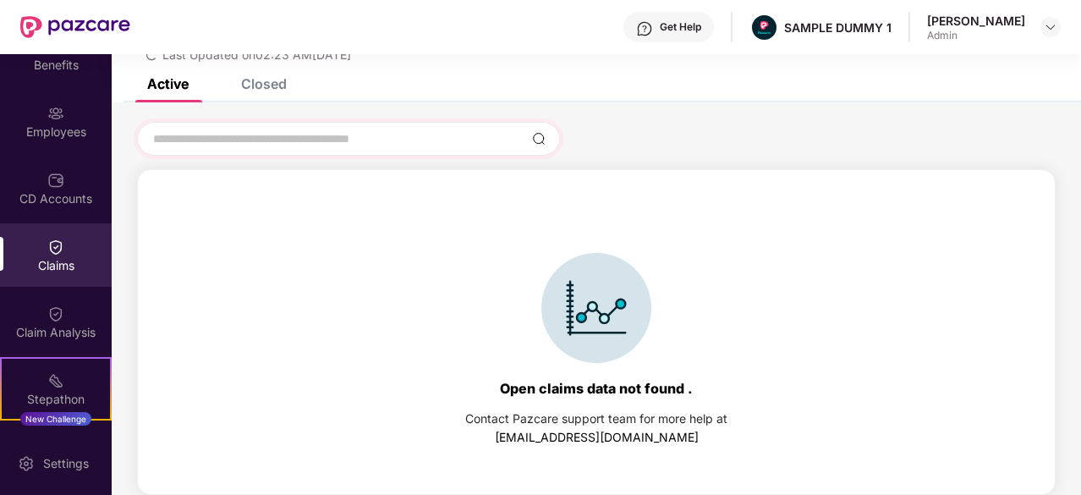
scroll to position [0, 0]
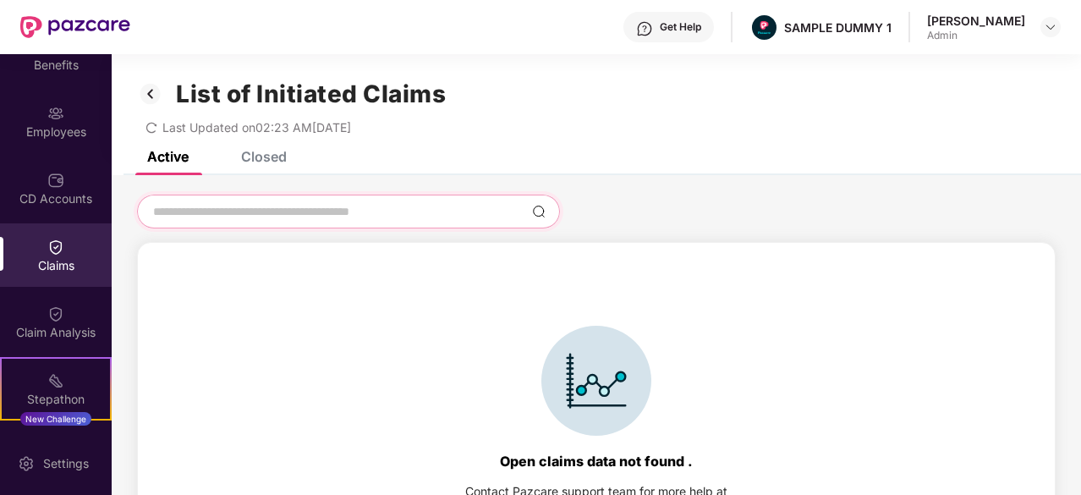
click at [209, 204] on input at bounding box center [338, 212] width 374 height 18
type input "******"
click at [151, 96] on img at bounding box center [150, 93] width 27 height 29
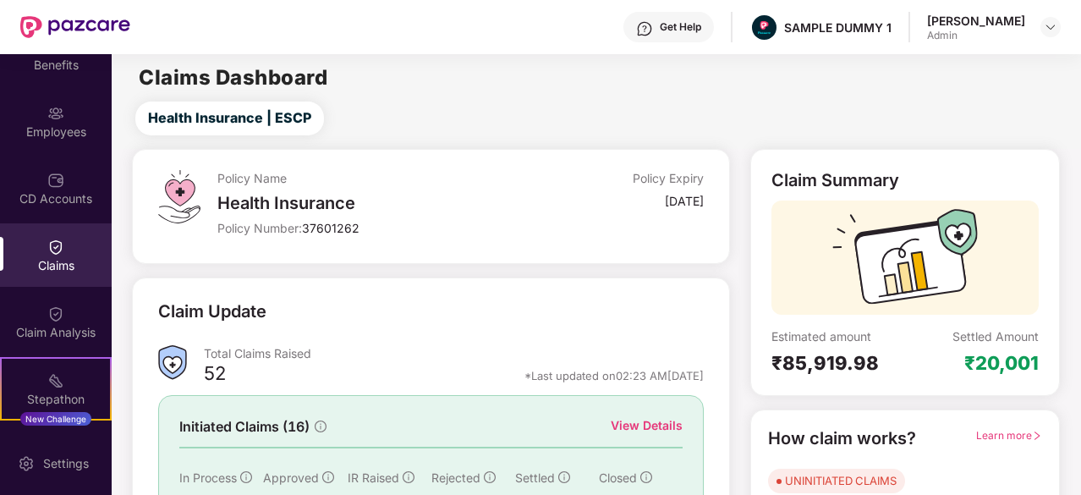
scroll to position [166, 0]
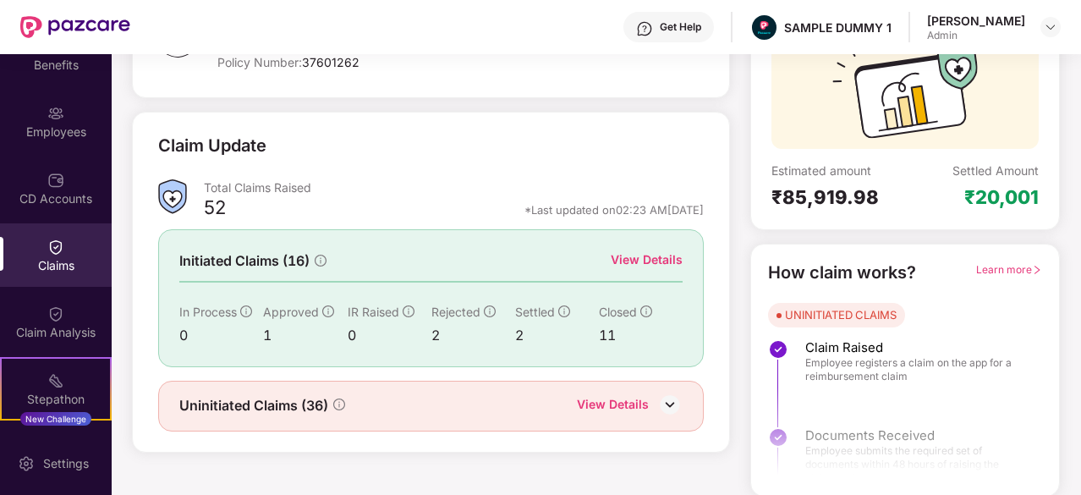
click at [626, 251] on div "View Details" at bounding box center [646, 259] width 72 height 19
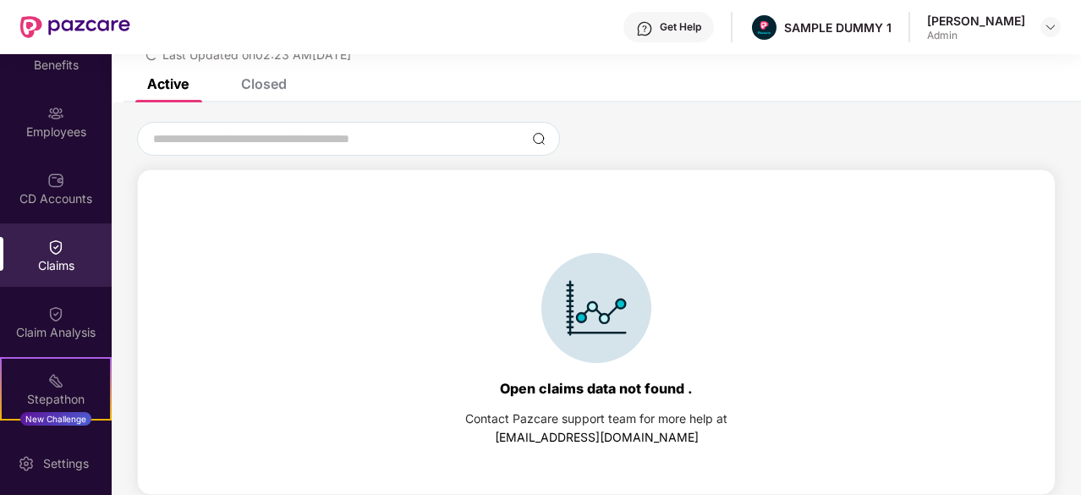
scroll to position [73, 0]
click at [375, 138] on input at bounding box center [338, 139] width 374 height 18
type input "******"
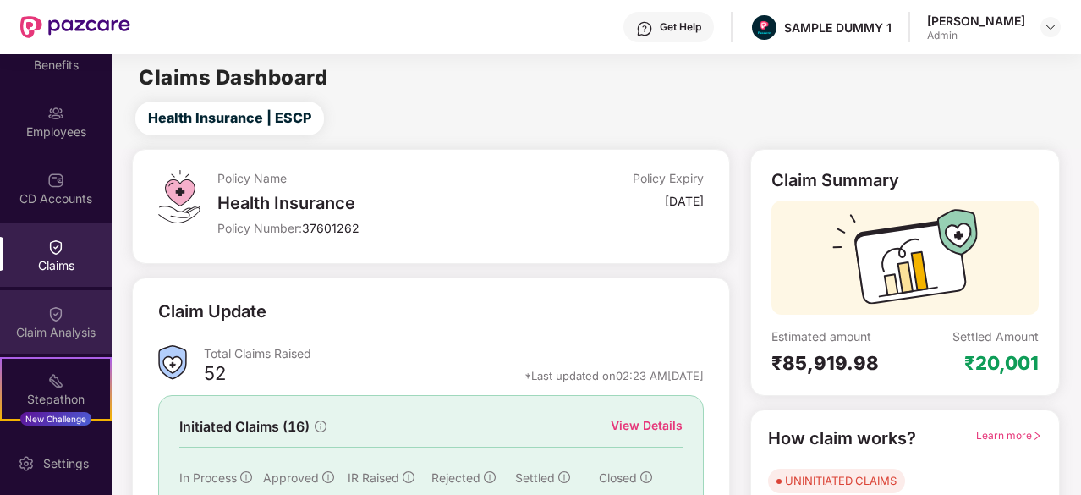
click at [62, 309] on div "Claim Analysis" at bounding box center [56, 321] width 112 height 63
